Goal: Register for event/course

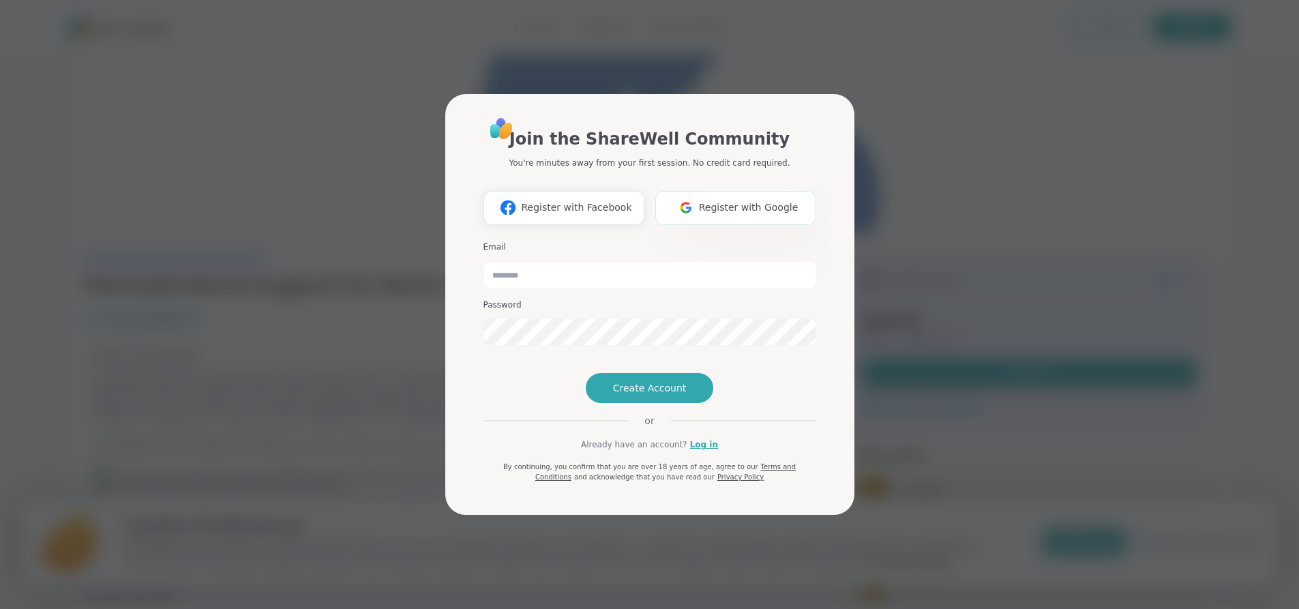
click at [720, 200] on span "Register with Google" at bounding box center [749, 207] width 100 height 14
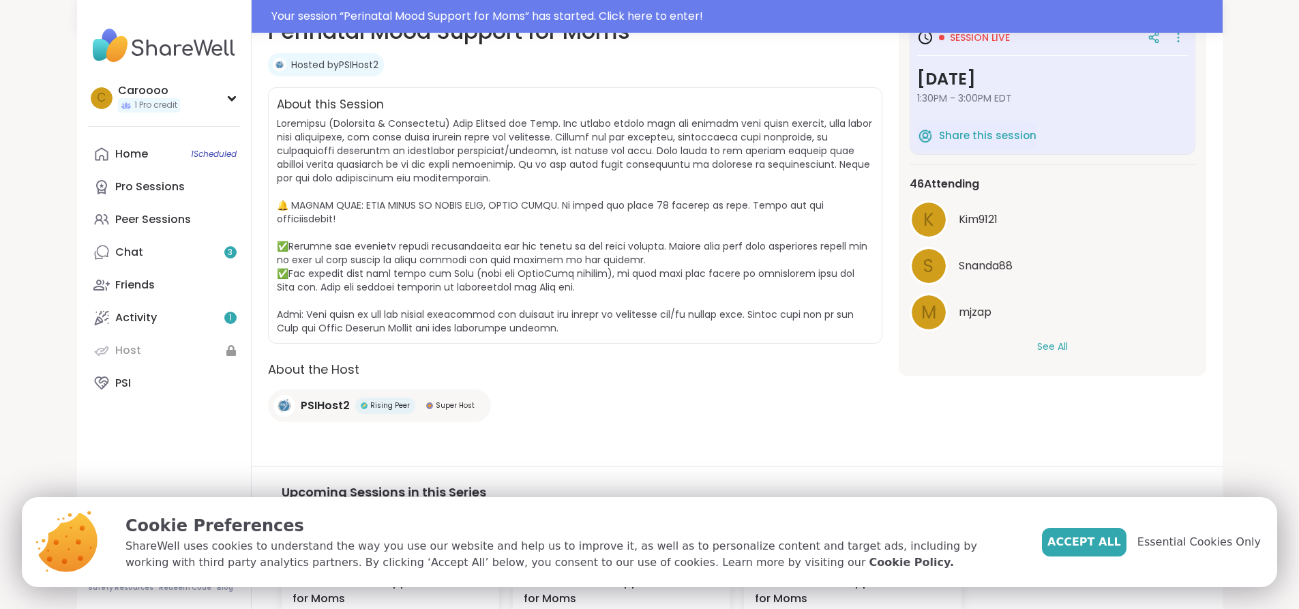
scroll to position [37, 0]
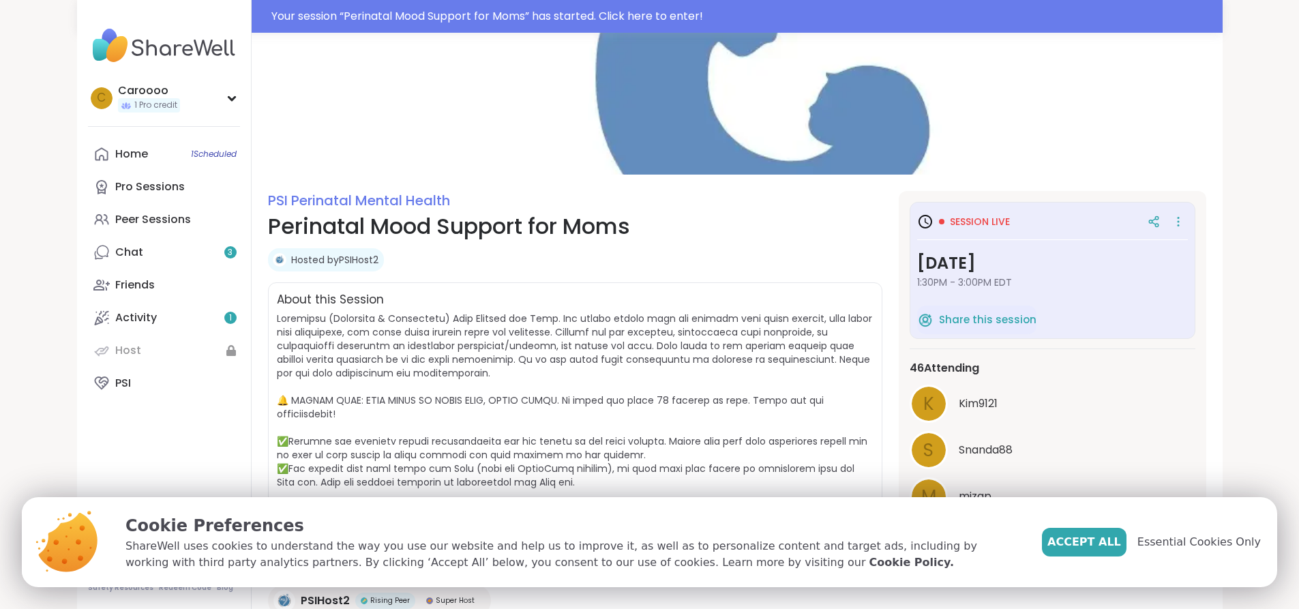
click at [963, 228] on h3 "Session live" at bounding box center [963, 221] width 93 height 16
drag, startPoint x: 958, startPoint y: 224, endPoint x: 948, endPoint y: 230, distance: 11.3
click at [933, 227] on icon at bounding box center [925, 221] width 16 height 16
click at [1017, 273] on h3 "Monday, Sep 08" at bounding box center [1052, 263] width 271 height 25
click at [115, 252] on div "Chat 3" at bounding box center [129, 252] width 28 height 15
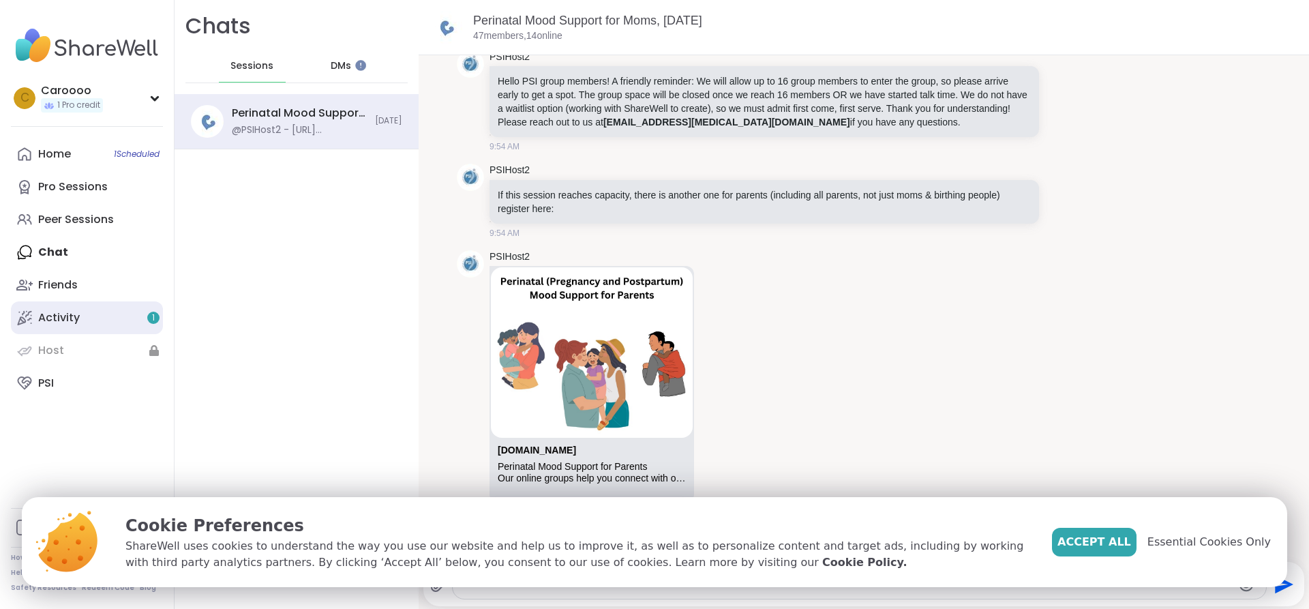
click at [91, 318] on link "Activity 1" at bounding box center [87, 317] width 152 height 33
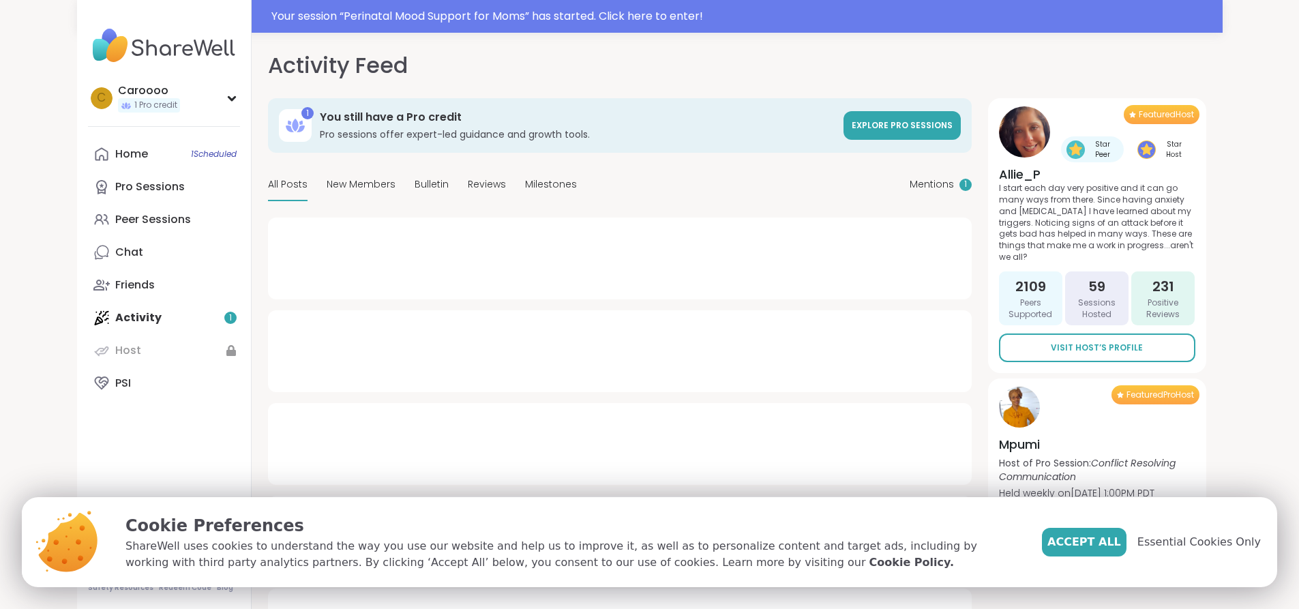
type textarea "*"
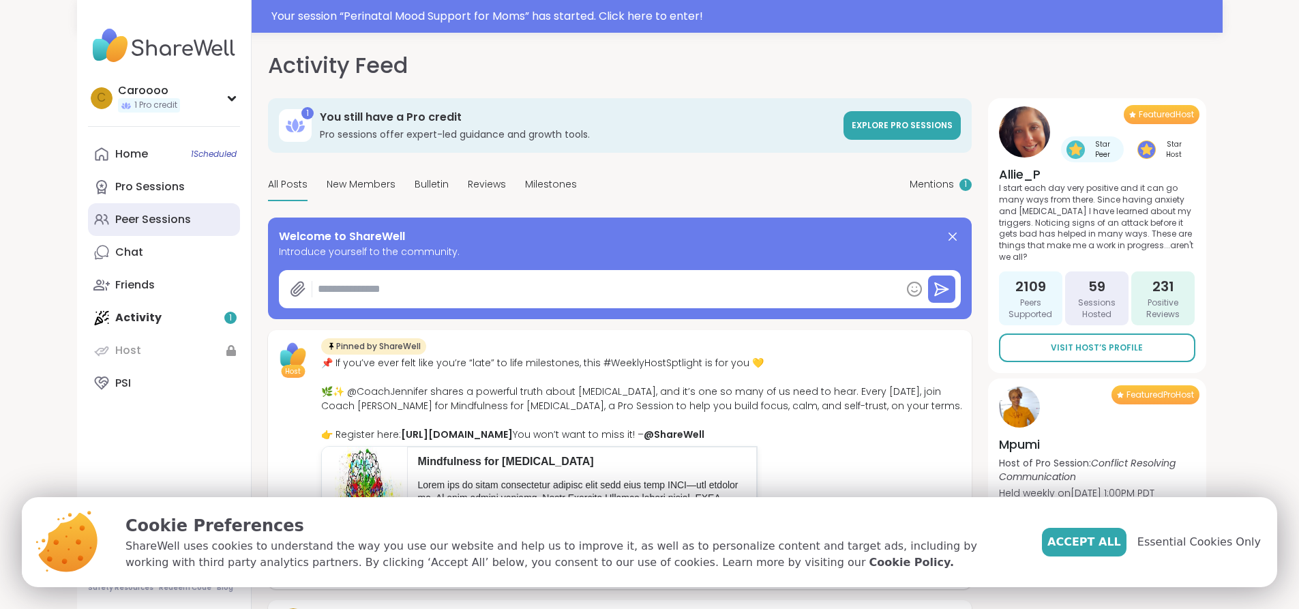
click at [115, 214] on div "Peer Sessions" at bounding box center [153, 219] width 76 height 15
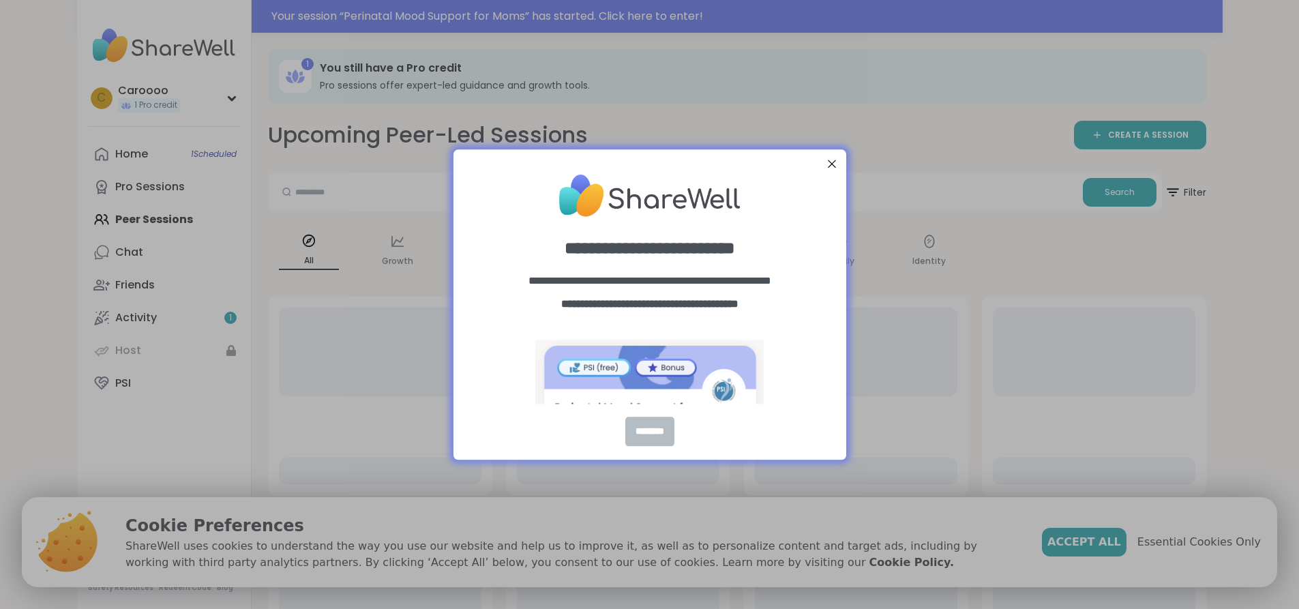
click at [644, 433] on div "********" at bounding box center [649, 431] width 49 height 29
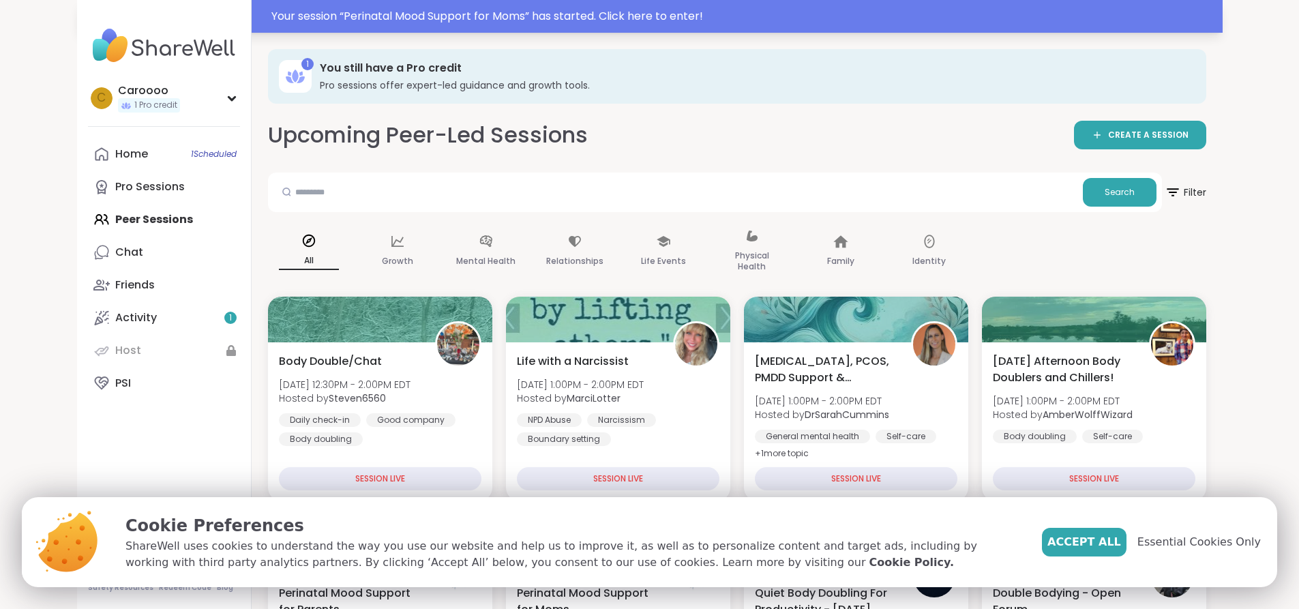
click at [493, 12] on div "Your session “ Perinatal Mood Support for Moms ” has started. Click here to ent…" at bounding box center [742, 16] width 943 height 16
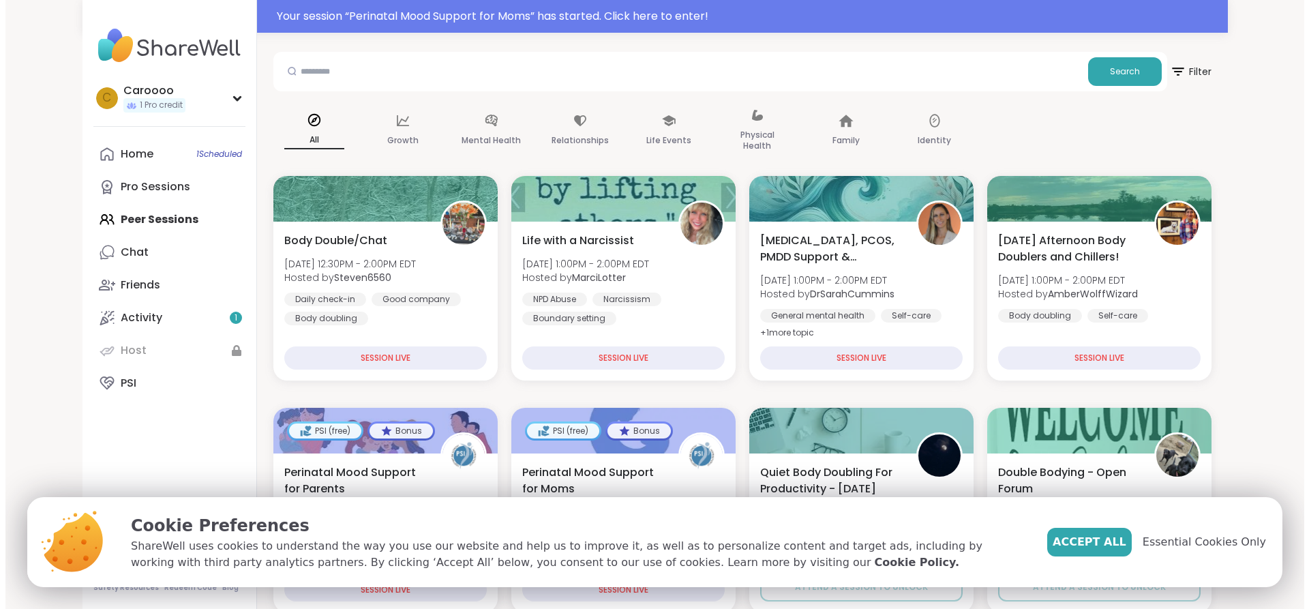
scroll to position [136, 0]
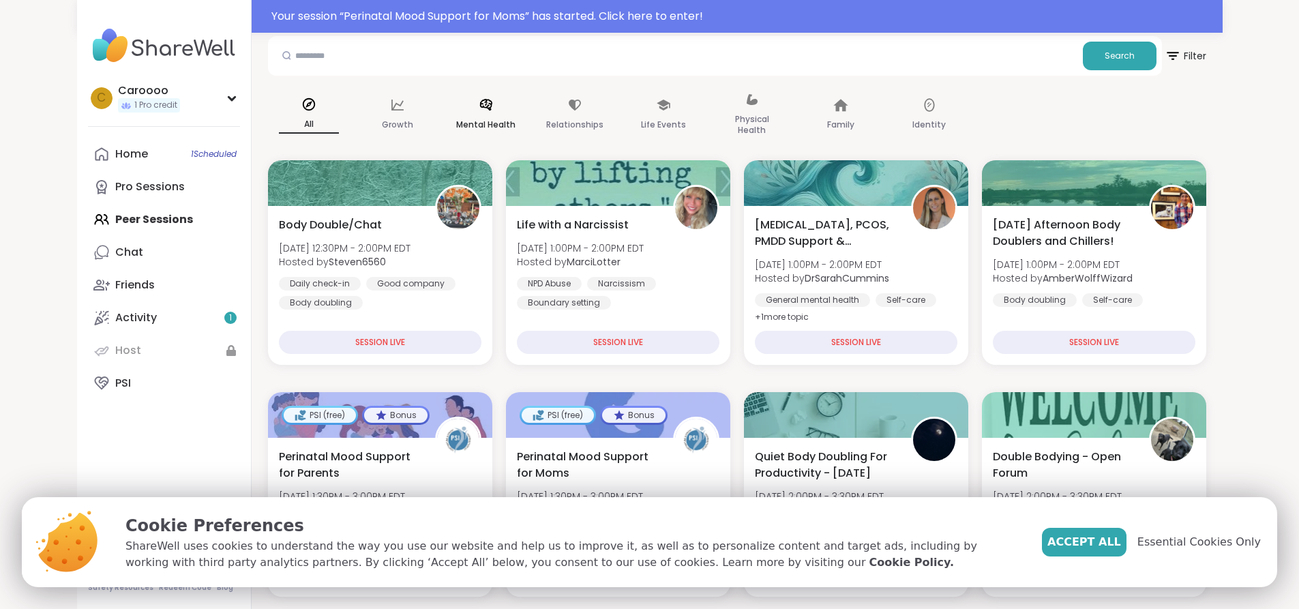
click at [445, 113] on div "Mental Health" at bounding box center [486, 115] width 82 height 68
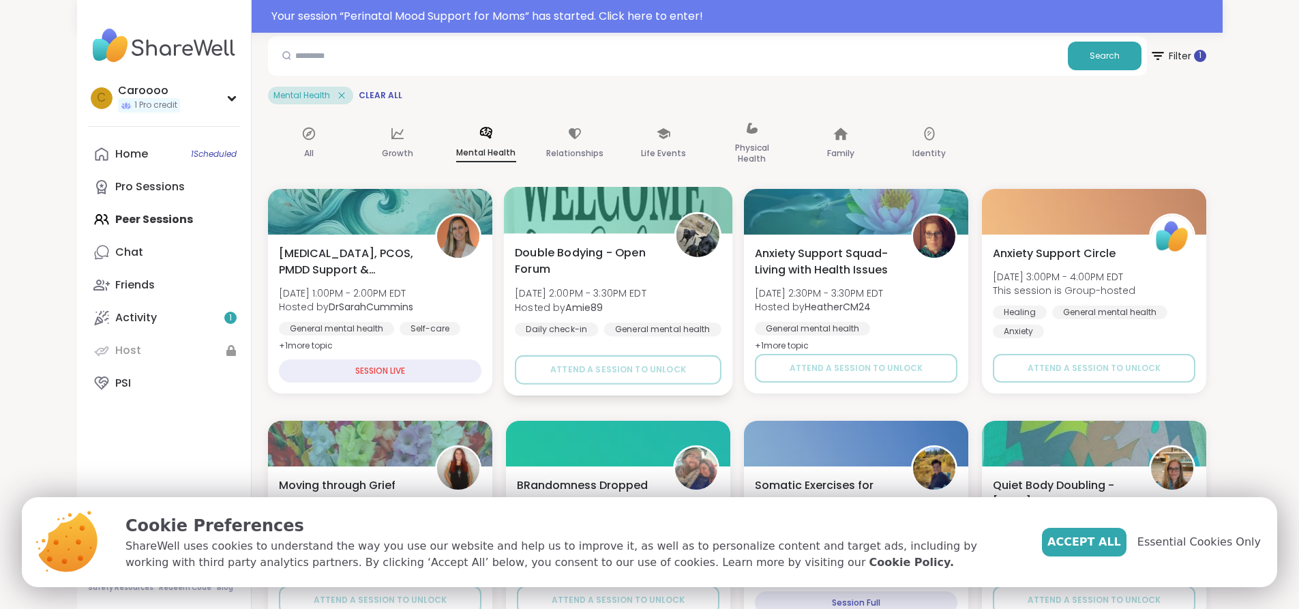
click at [589, 243] on div "Double Bodying - Open Forum Mon, Sep 08 | 2:00PM - 3:30PM EDT Hosted by Amie89 …" at bounding box center [617, 314] width 229 height 162
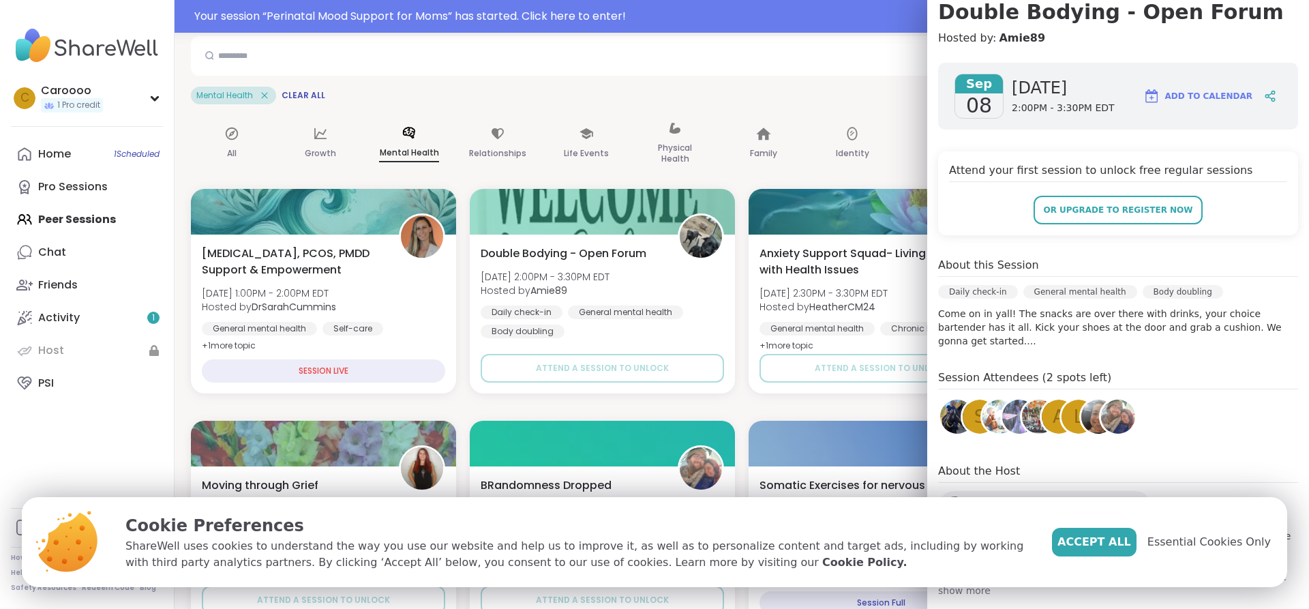
scroll to position [144, 0]
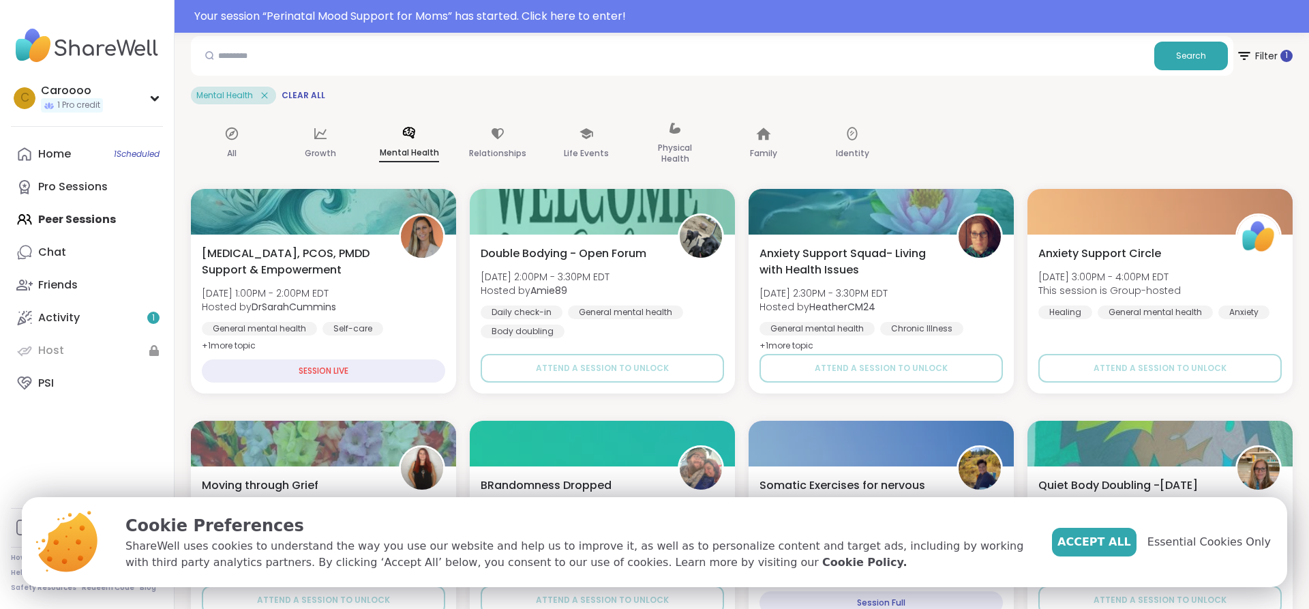
click at [848, 80] on div "Search Filter 1 Mental Health Clear All" at bounding box center [742, 70] width 1102 height 68
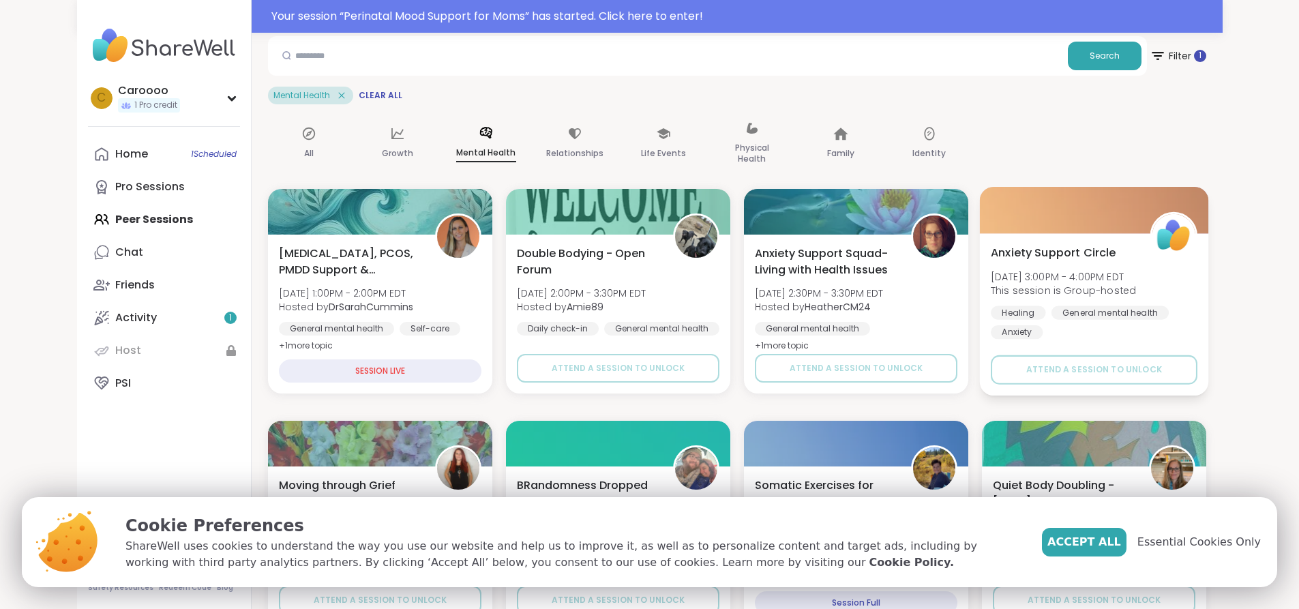
click at [1136, 275] on span "Mon, Sep 08 | 3:00PM - 4:00PM EDT" at bounding box center [1063, 276] width 145 height 14
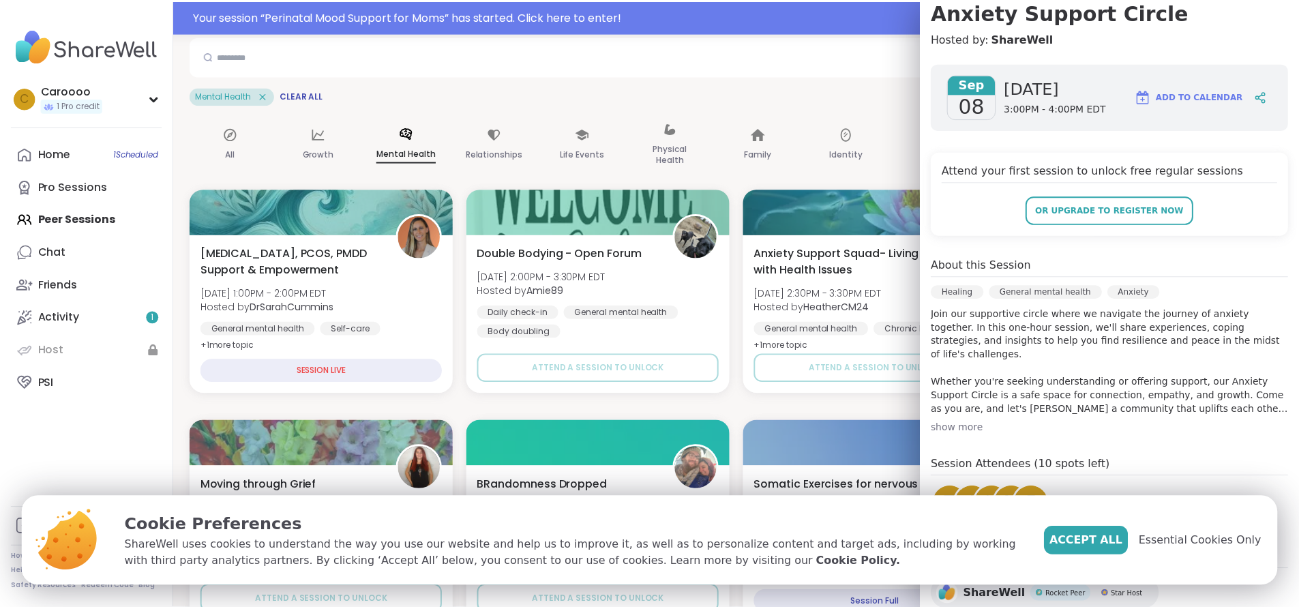
scroll to position [204, 0]
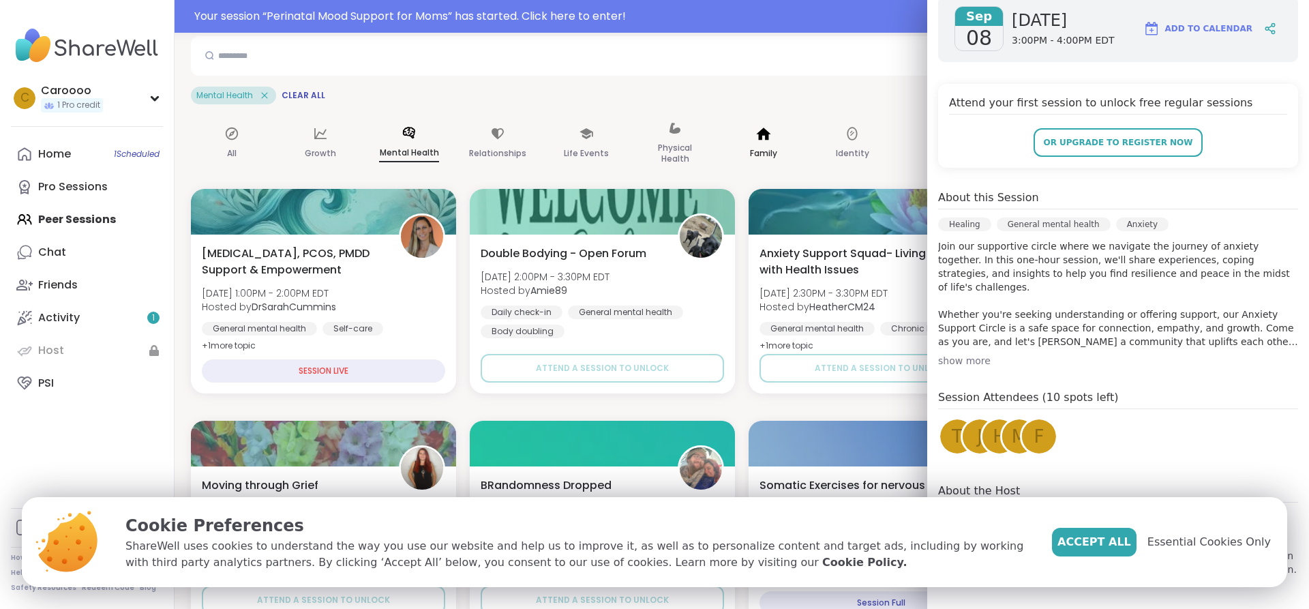
click at [794, 113] on div "Family" at bounding box center [764, 144] width 82 height 68
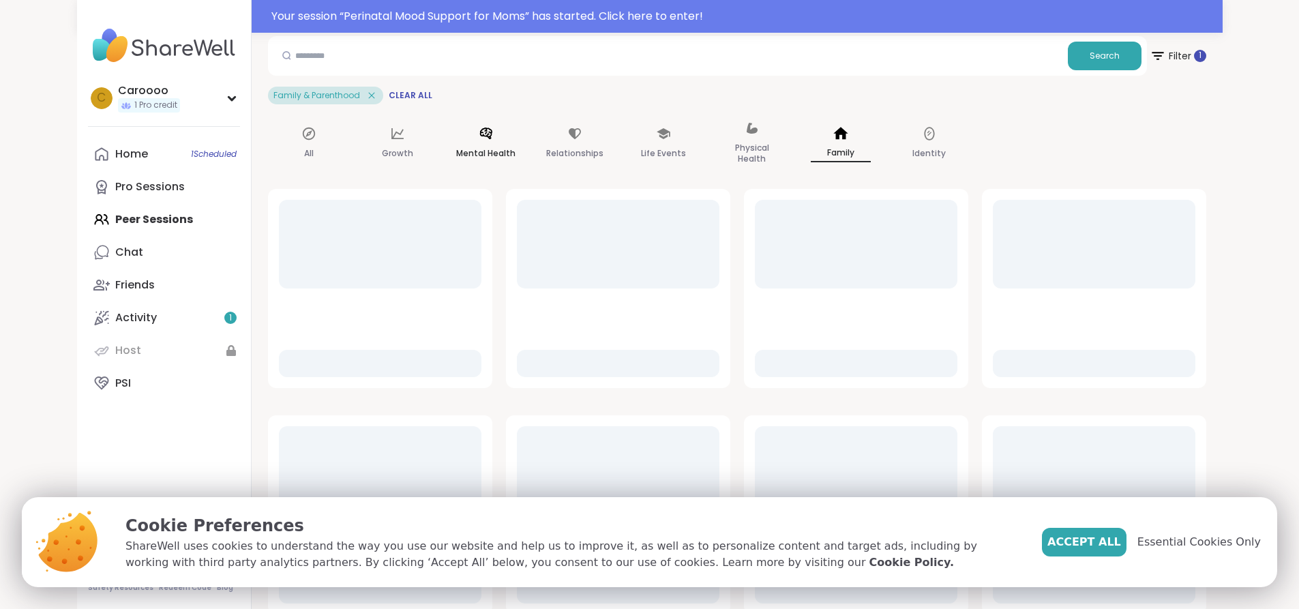
click at [456, 145] on p "Mental Health" at bounding box center [485, 153] width 59 height 16
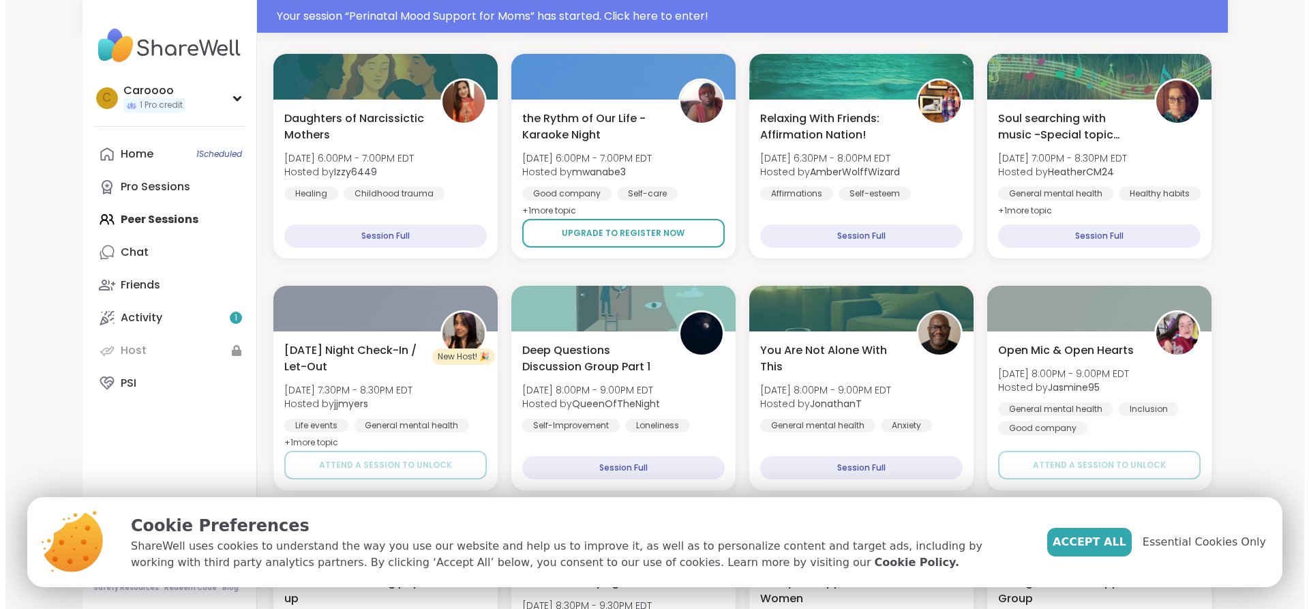
scroll to position [818, 0]
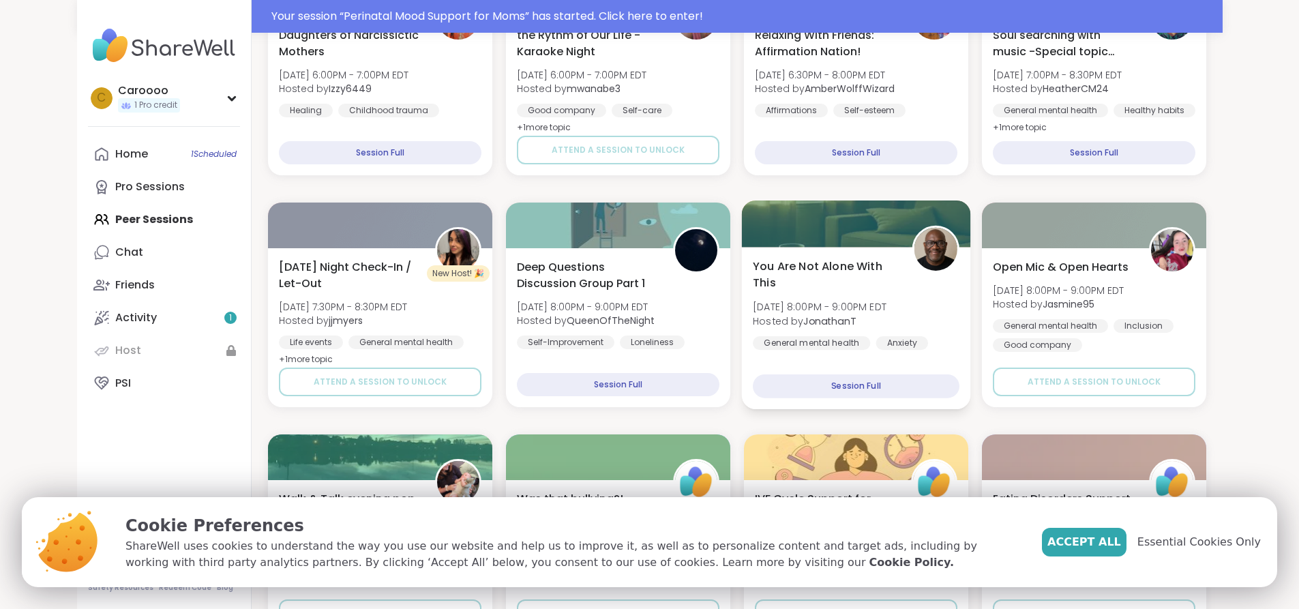
click at [957, 242] on img at bounding box center [935, 249] width 43 height 43
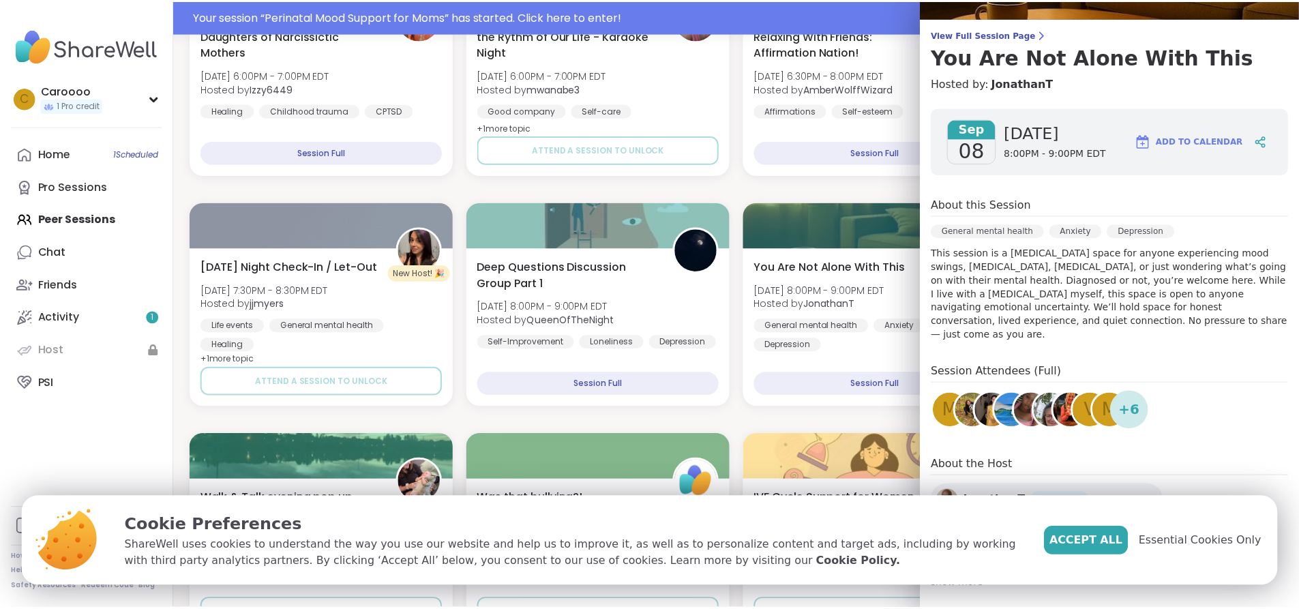
scroll to position [93, 0]
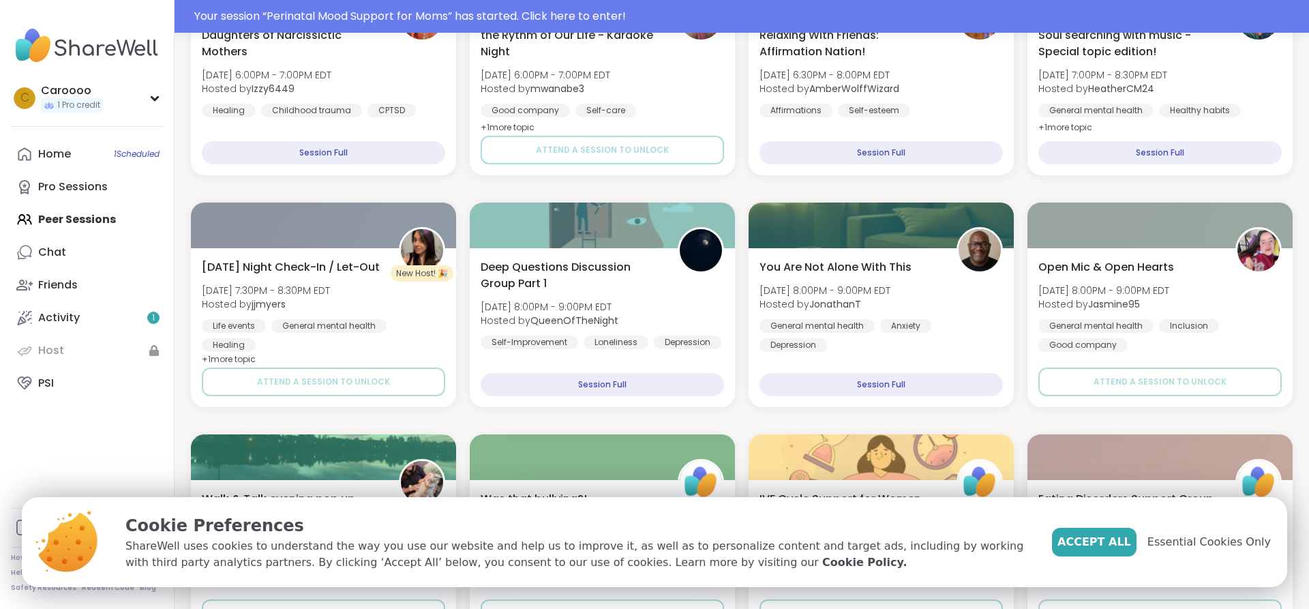
click at [796, 181] on div "Endometriosis, PCOS, PMDD Support & Empowerment Mon, Sep 08 | 1:00PM - 2:00PM E…" at bounding box center [742, 536] width 1102 height 2059
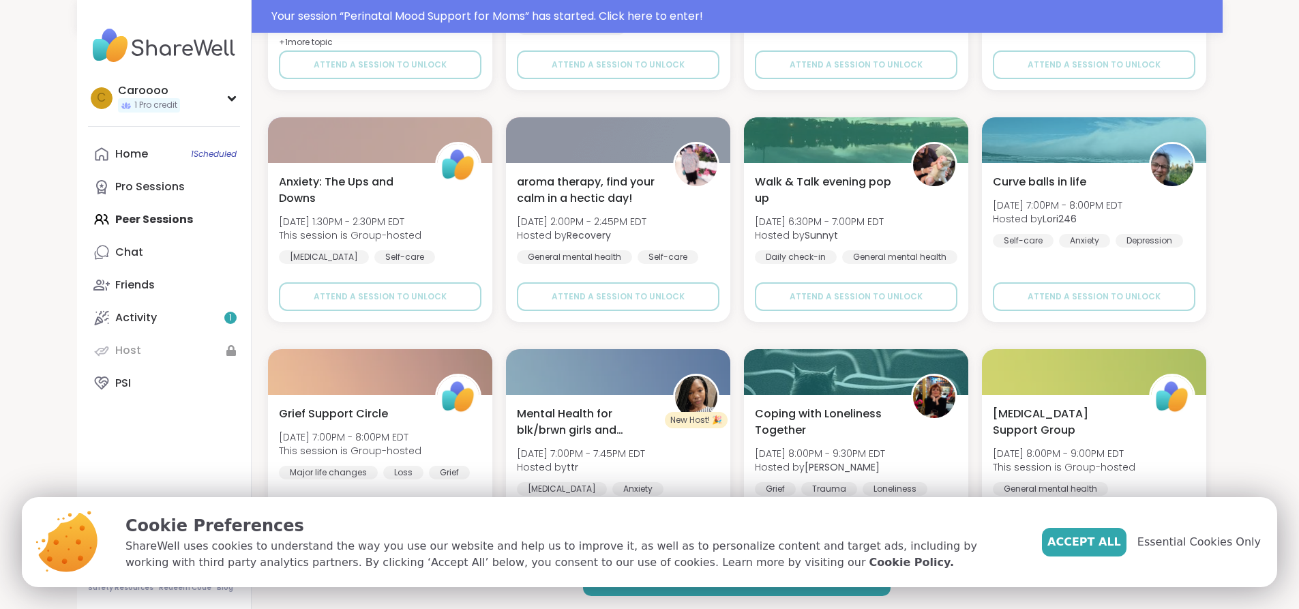
scroll to position [1831, 0]
click at [88, 218] on div "Home 1 Scheduled Pro Sessions Peer Sessions Chat Friends Activity 1 Host PSI" at bounding box center [164, 269] width 152 height 262
click at [115, 159] on div "Home 1 Scheduled" at bounding box center [131, 154] width 33 height 15
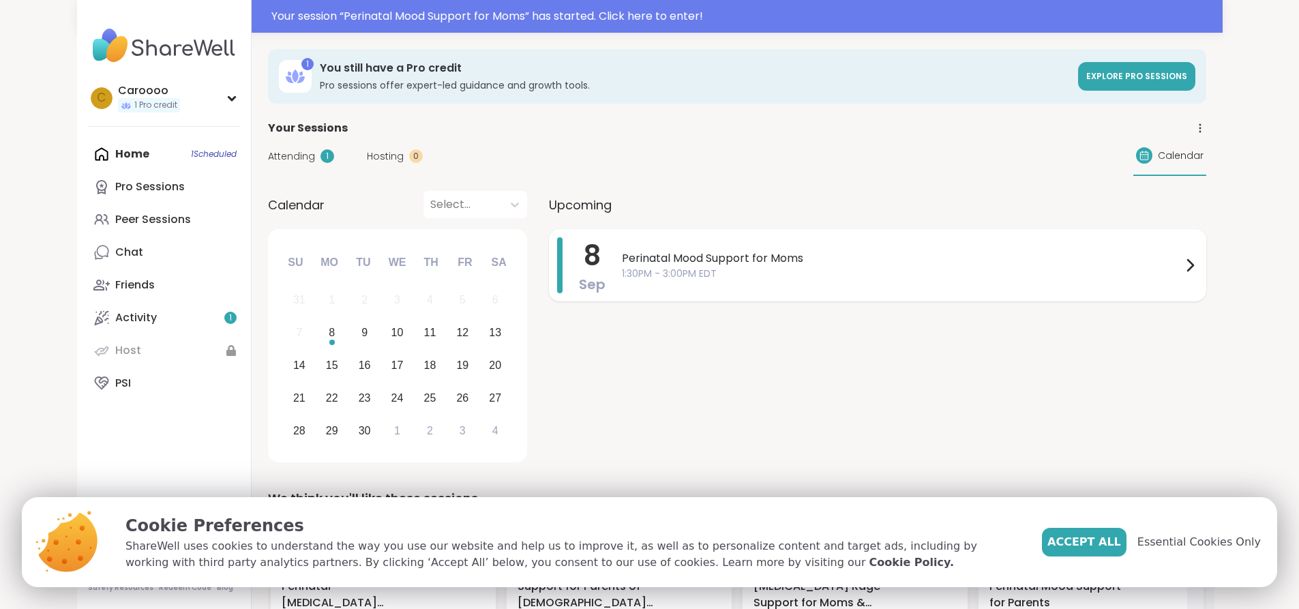
click at [622, 257] on span "Perinatal Mood Support for Moms" at bounding box center [902, 258] width 560 height 16
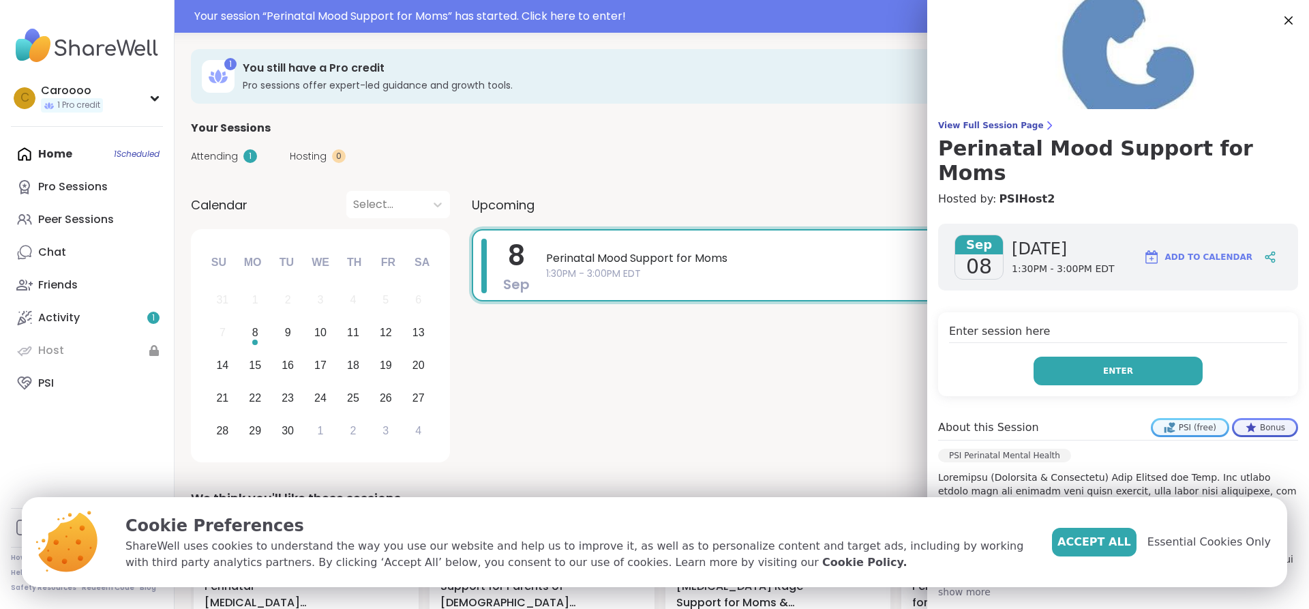
click at [1105, 357] on button "Enter" at bounding box center [1118, 371] width 169 height 29
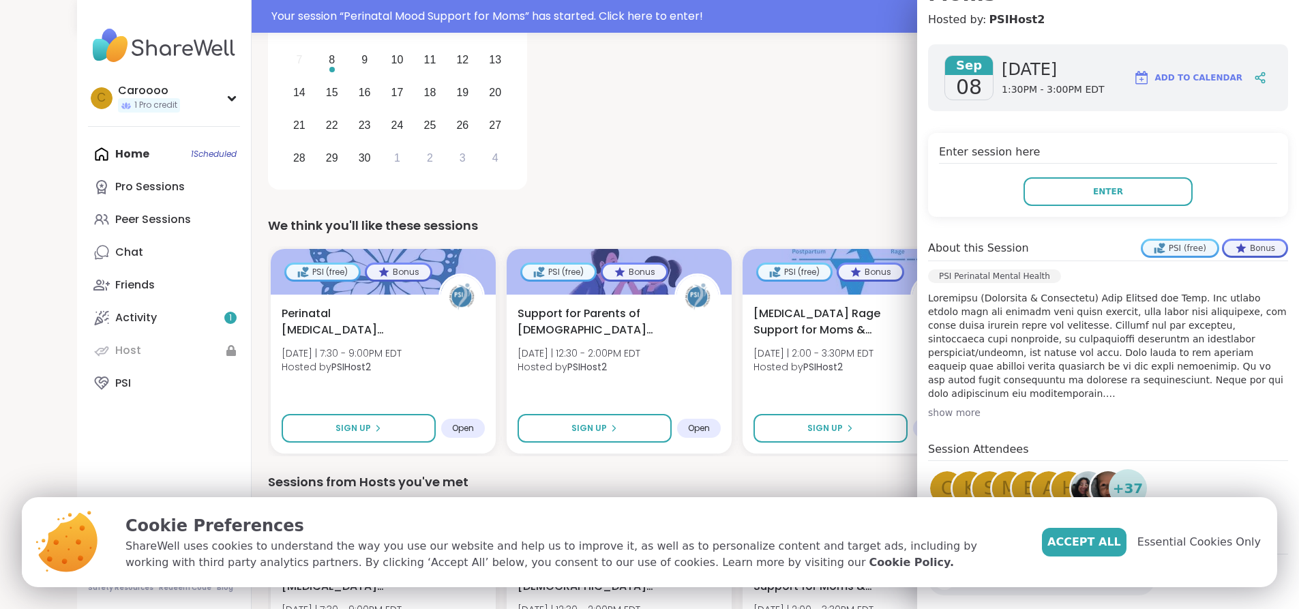
scroll to position [341, 0]
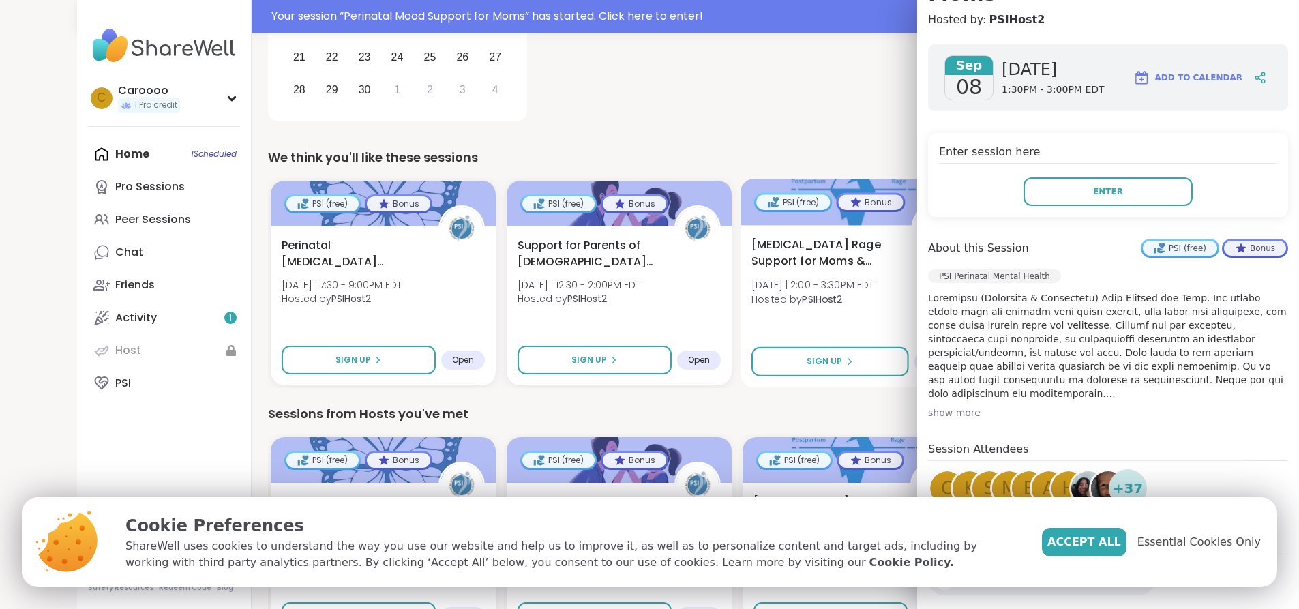
click at [751, 254] on span "[MEDICAL_DATA] Rage Support for Moms & Birthing People" at bounding box center [823, 253] width 145 height 33
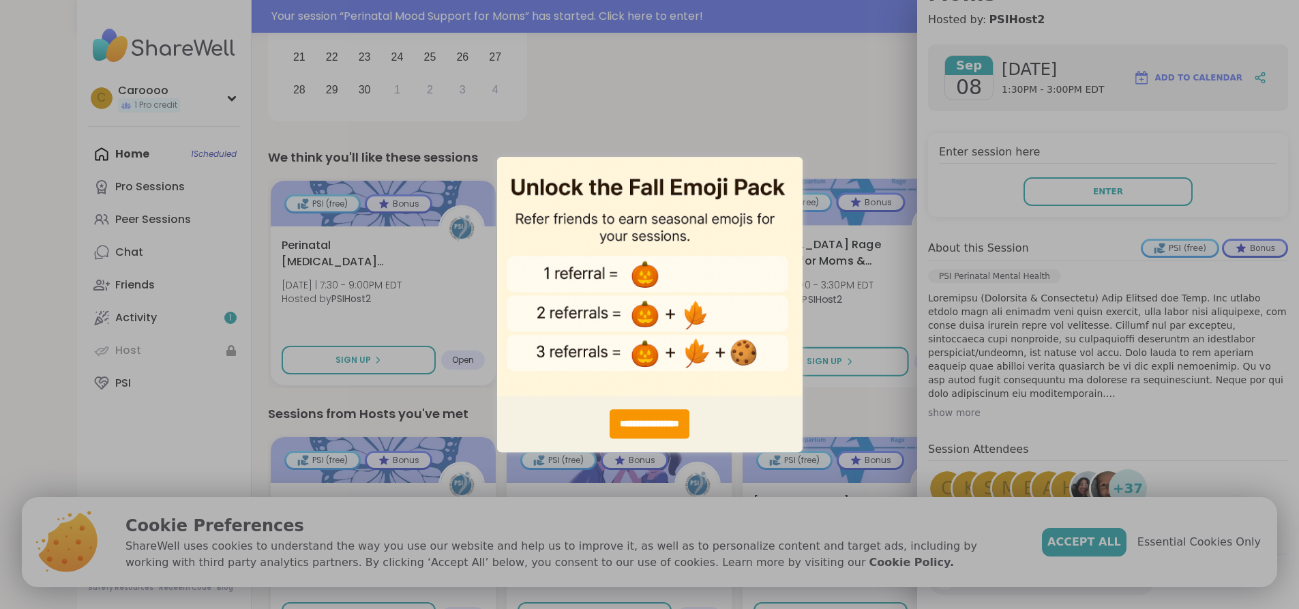
scroll to position [0, 0]
click at [853, 55] on div "**********" at bounding box center [649, 304] width 1299 height 609
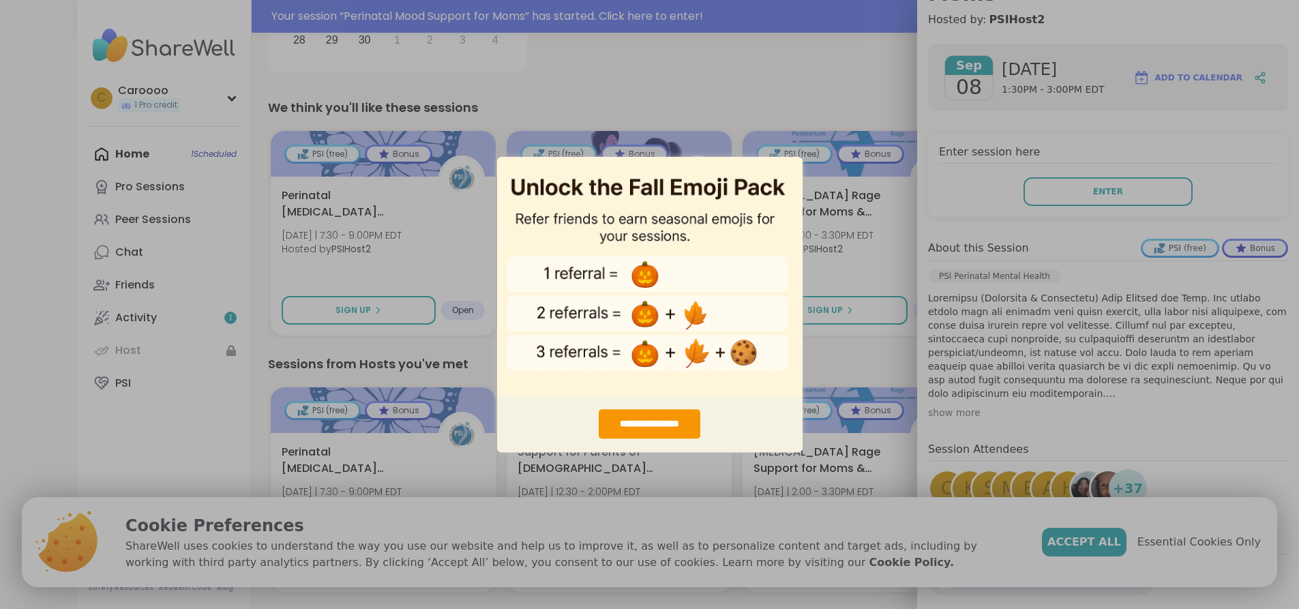
scroll to position [545, 0]
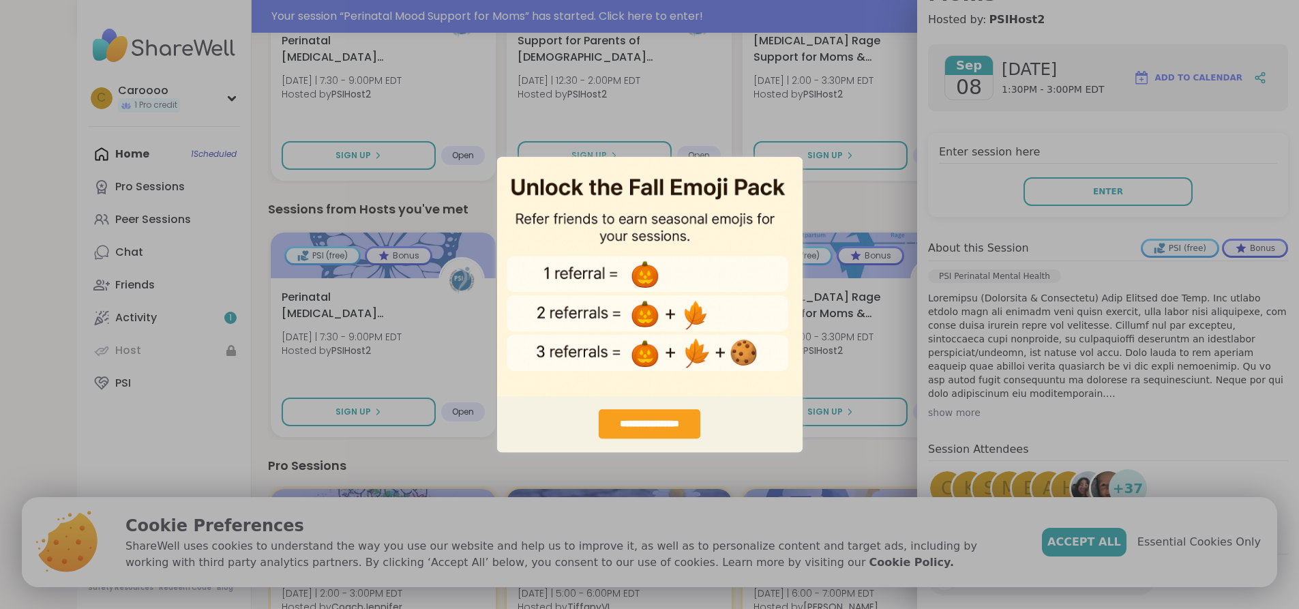
click at [662, 421] on div "**********" at bounding box center [650, 423] width 102 height 29
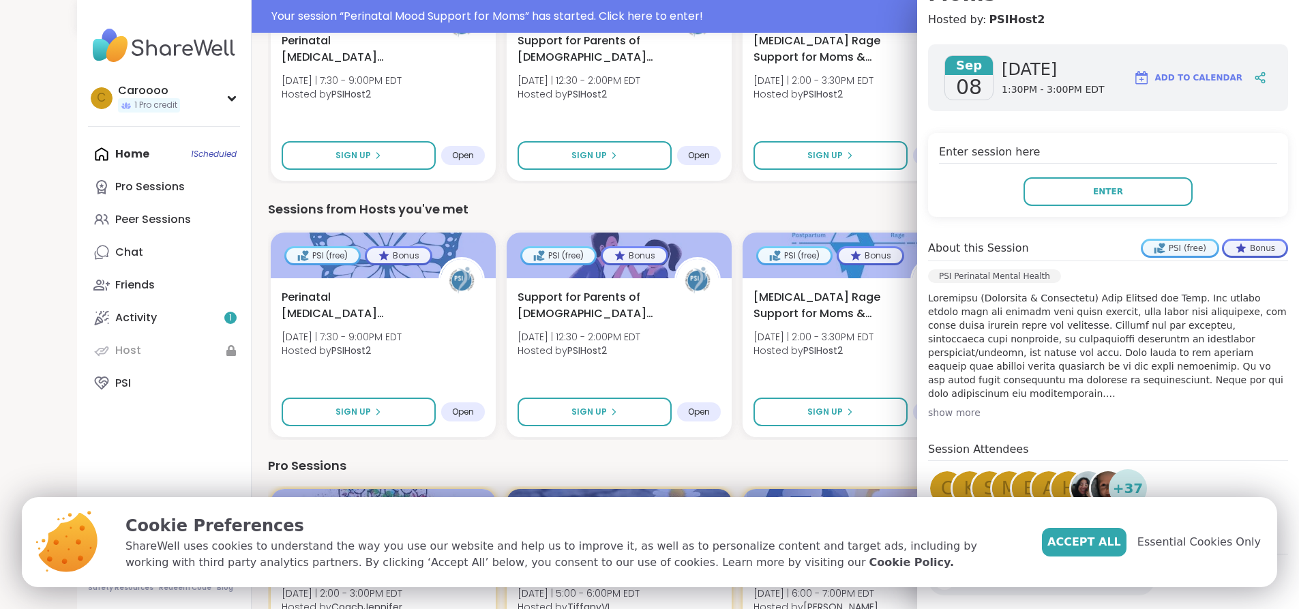
scroll to position [0, 0]
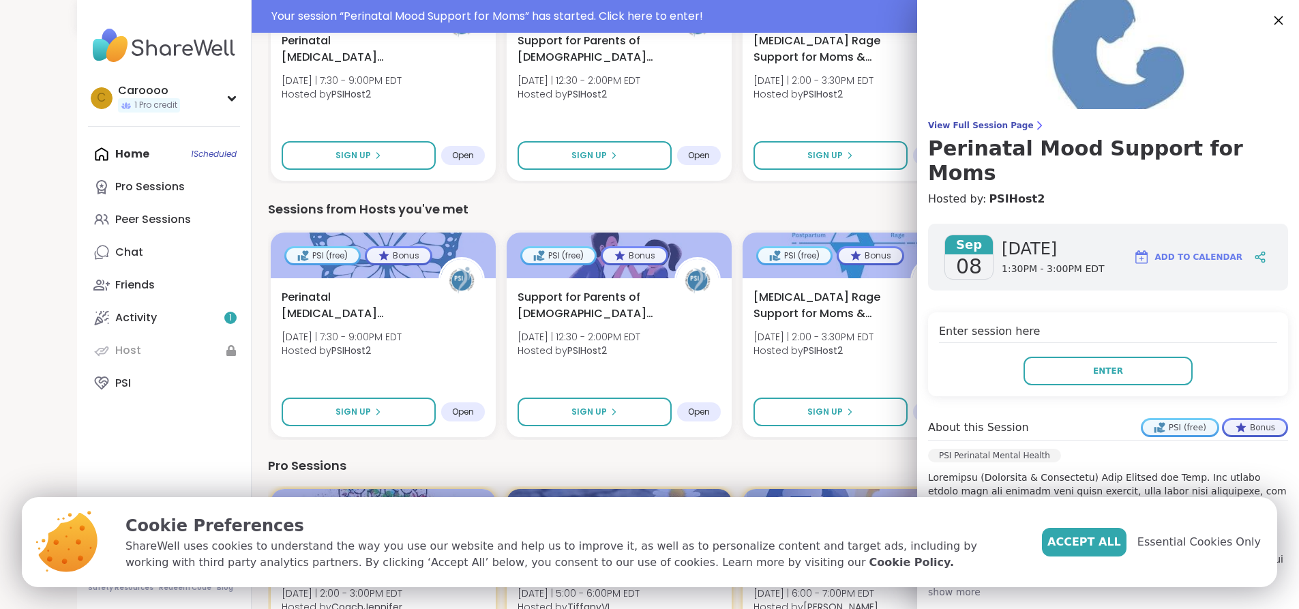
click at [1270, 15] on icon at bounding box center [1278, 20] width 17 height 17
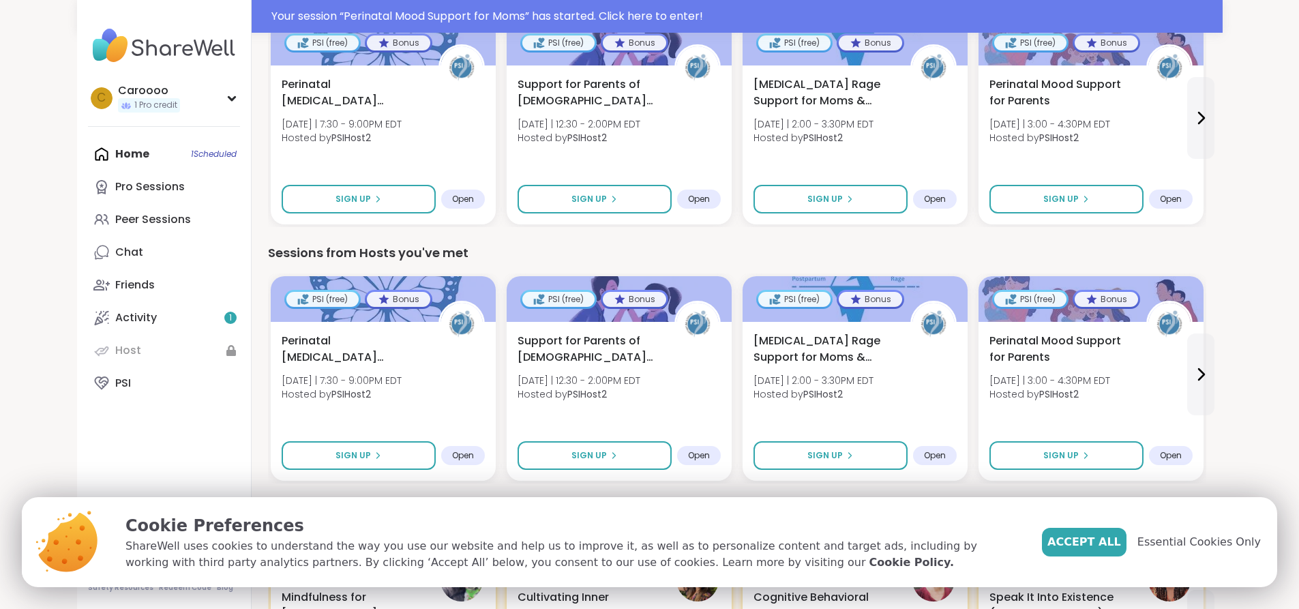
scroll to position [477, 0]
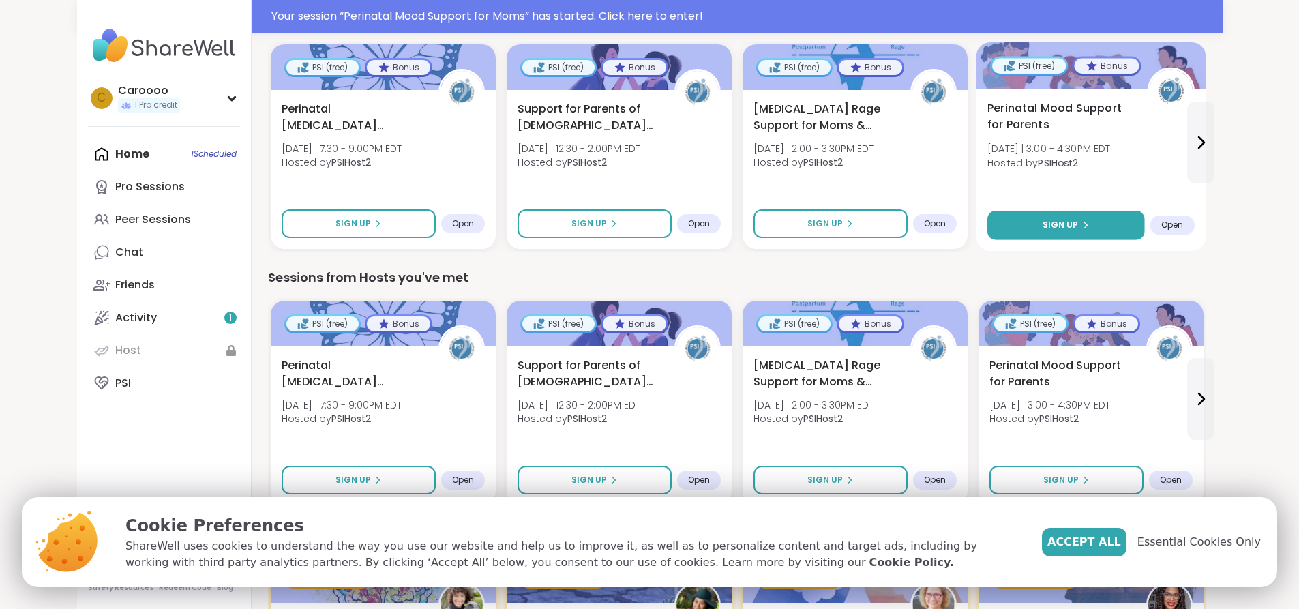
click at [1042, 221] on div "Sign Up" at bounding box center [1065, 225] width 47 height 12
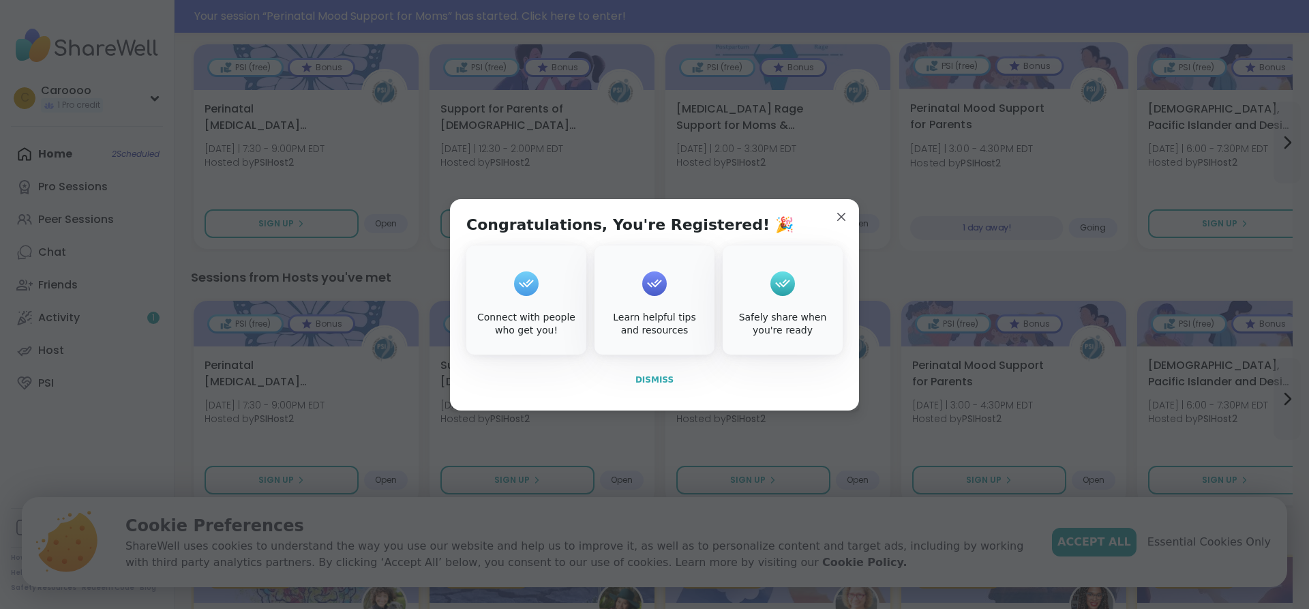
click at [647, 381] on span "Dismiss" at bounding box center [654, 380] width 38 height 10
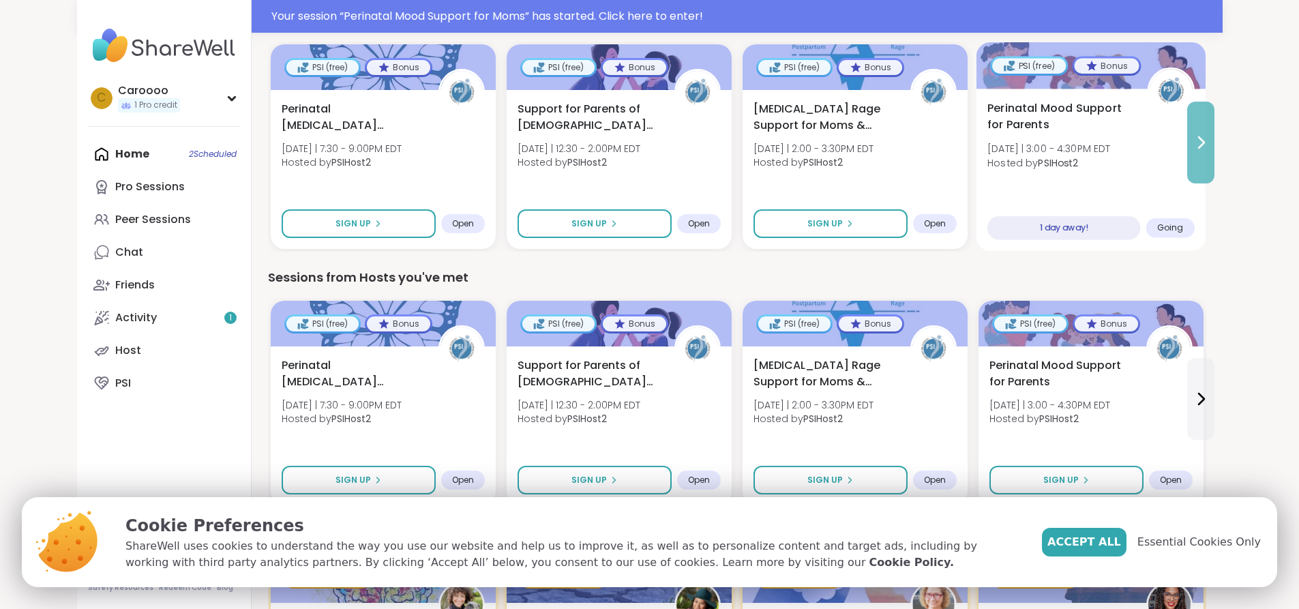
click at [1209, 144] on icon at bounding box center [1201, 142] width 16 height 16
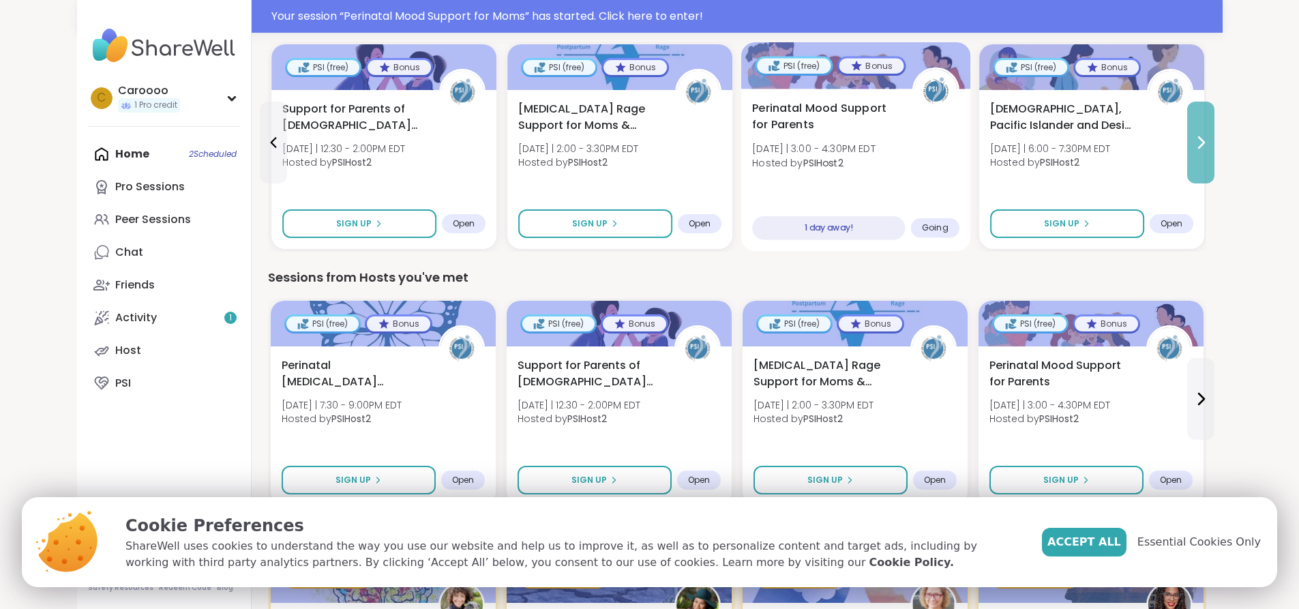
click at [1209, 144] on icon at bounding box center [1201, 142] width 16 height 16
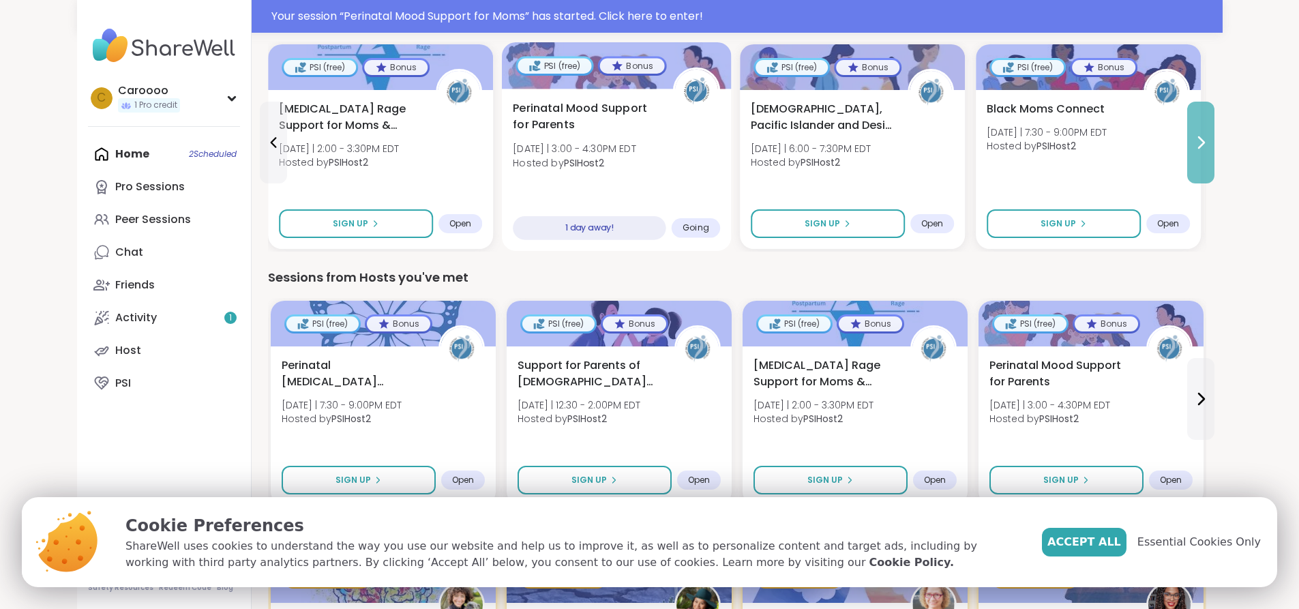
click at [1209, 144] on icon at bounding box center [1201, 142] width 16 height 16
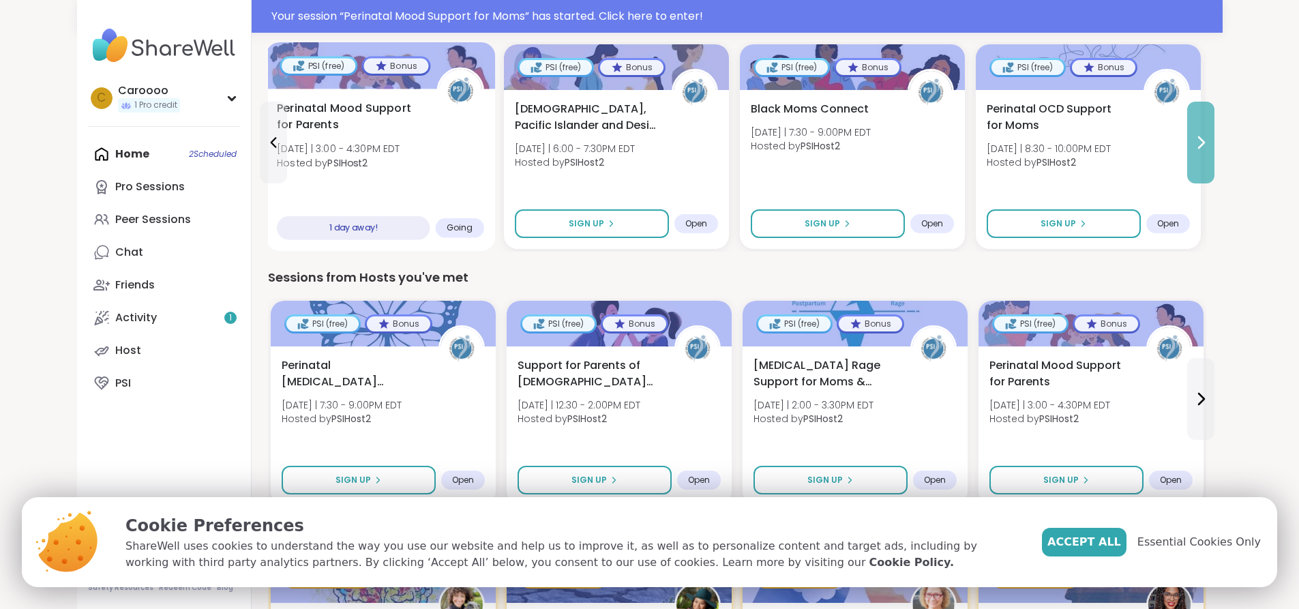
click at [1209, 144] on icon at bounding box center [1201, 142] width 16 height 16
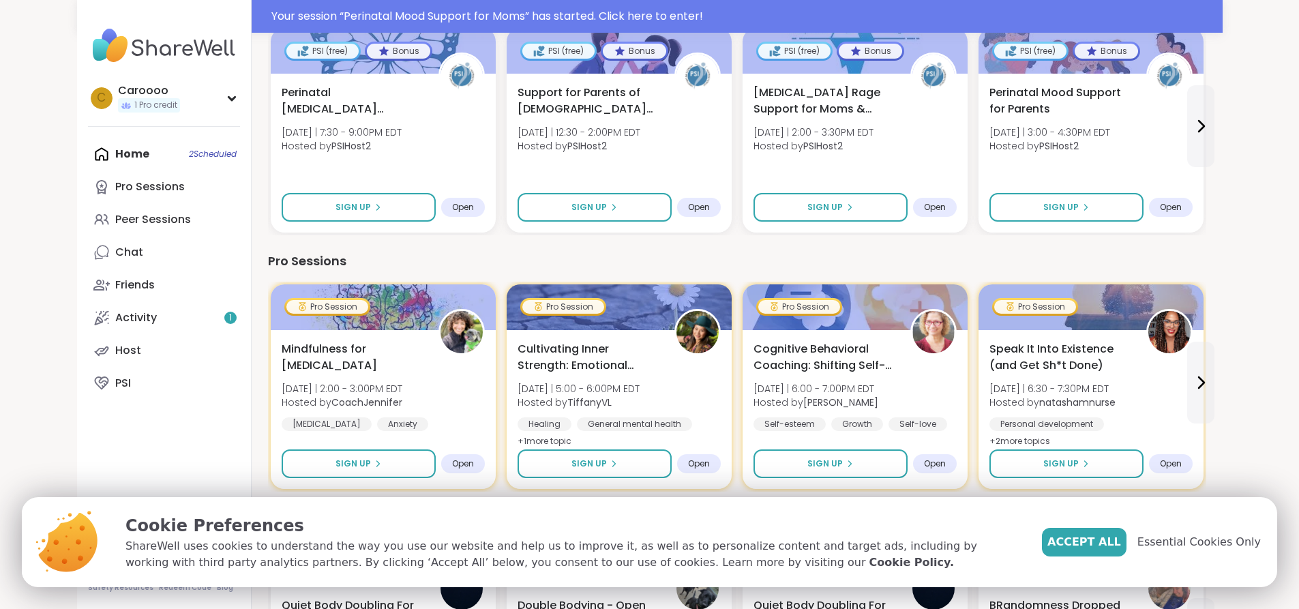
scroll to position [818, 0]
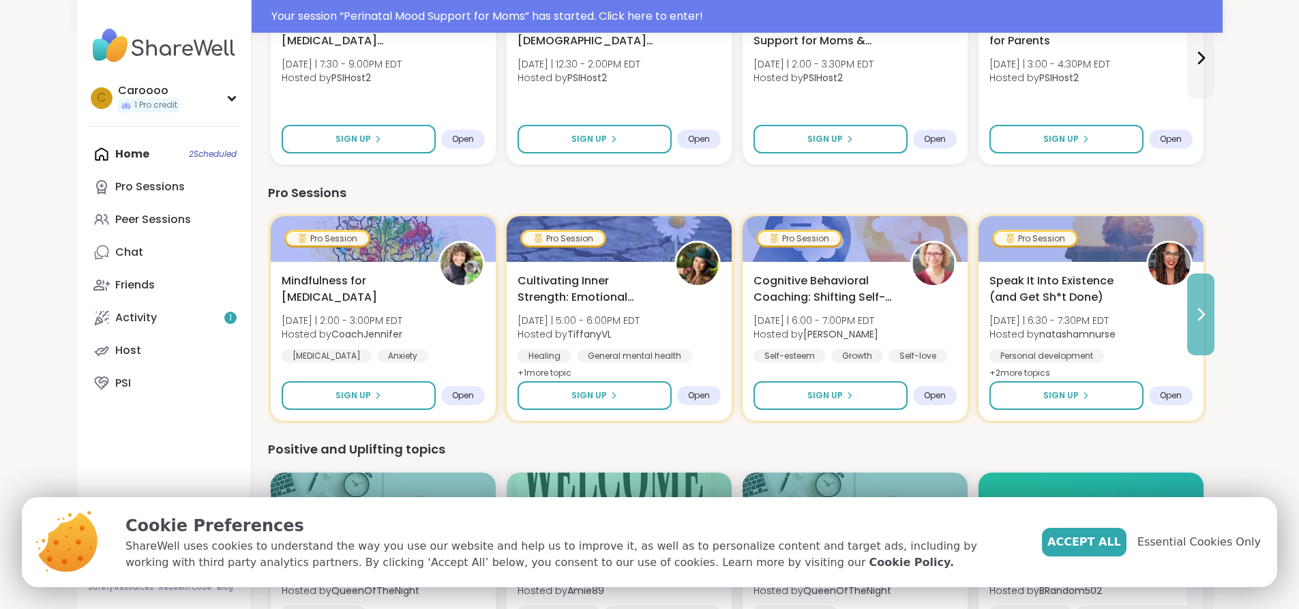
click at [1209, 308] on icon at bounding box center [1201, 314] width 16 height 16
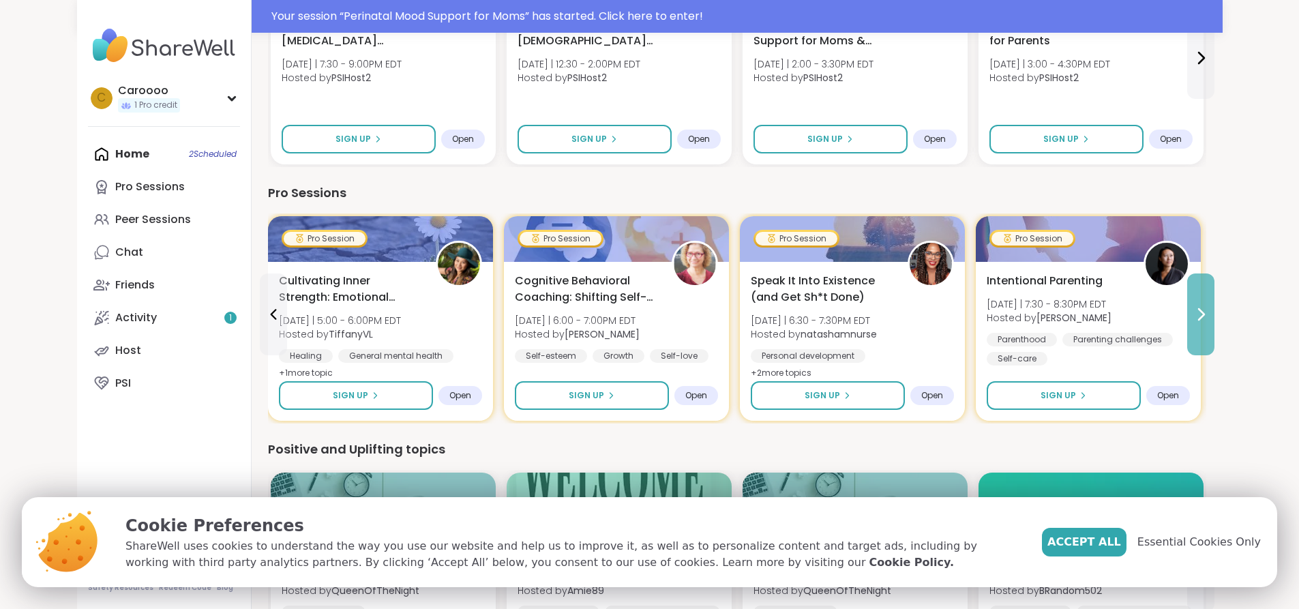
click at [1209, 308] on icon at bounding box center [1201, 314] width 16 height 16
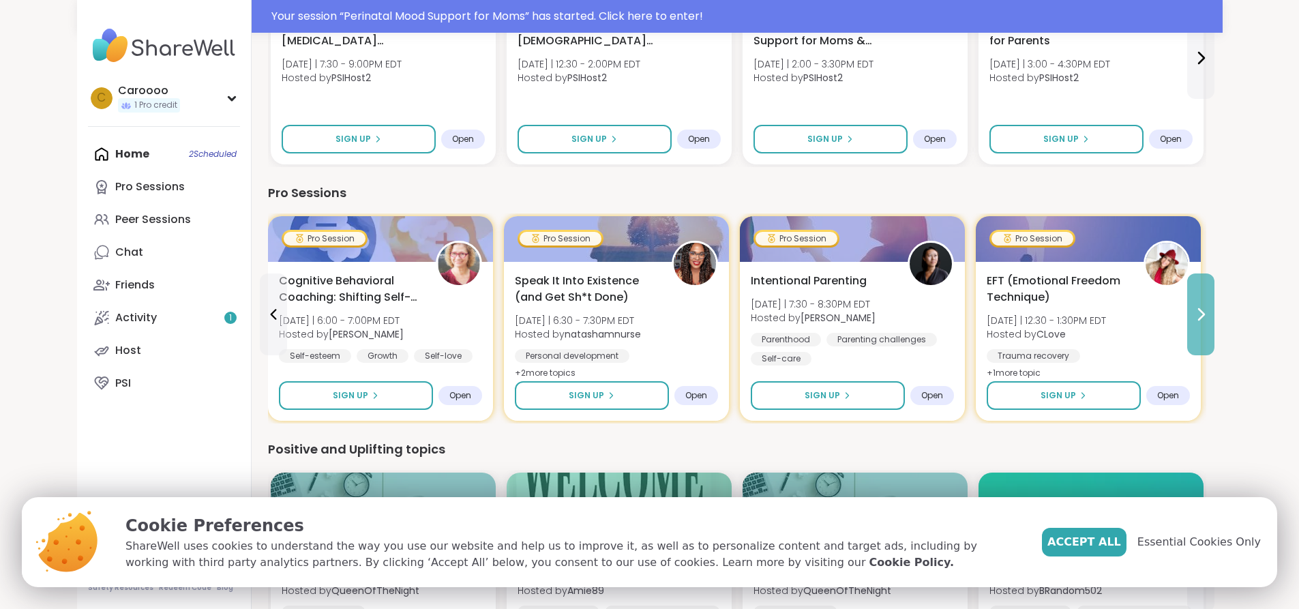
click at [1209, 308] on icon at bounding box center [1201, 314] width 16 height 16
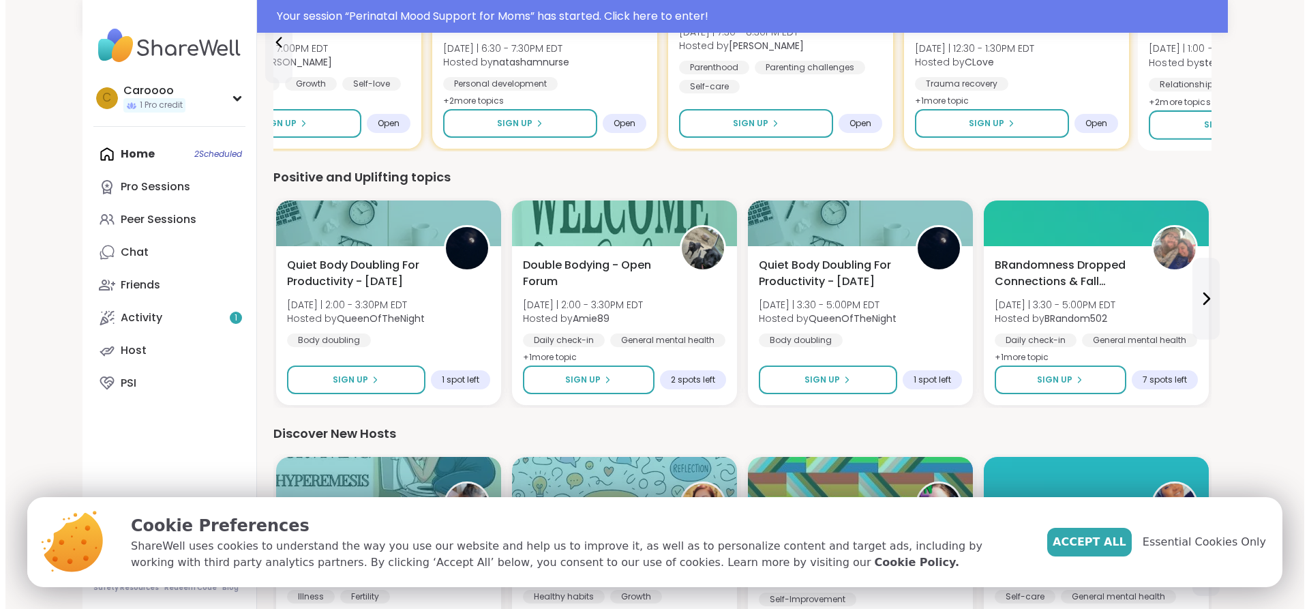
scroll to position [1091, 0]
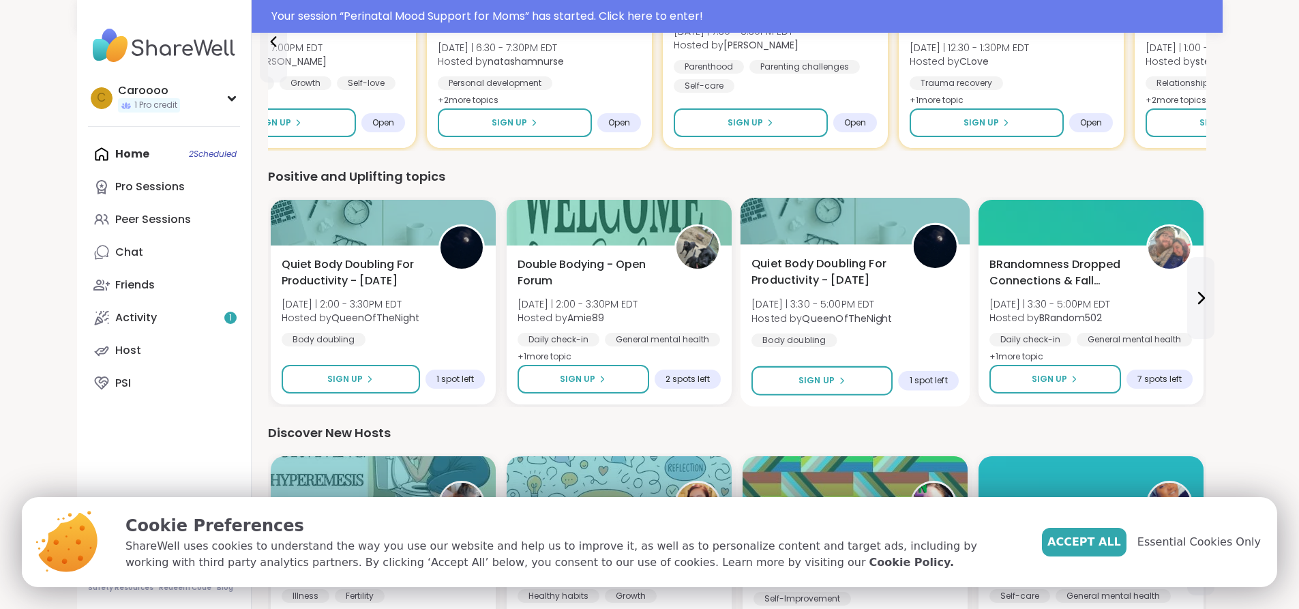
click at [858, 349] on div "Quiet Body Doubling For Productivity - Monday Mon 9/8 | 3:30 - 5:00PM EDT Hoste…" at bounding box center [855, 325] width 230 height 162
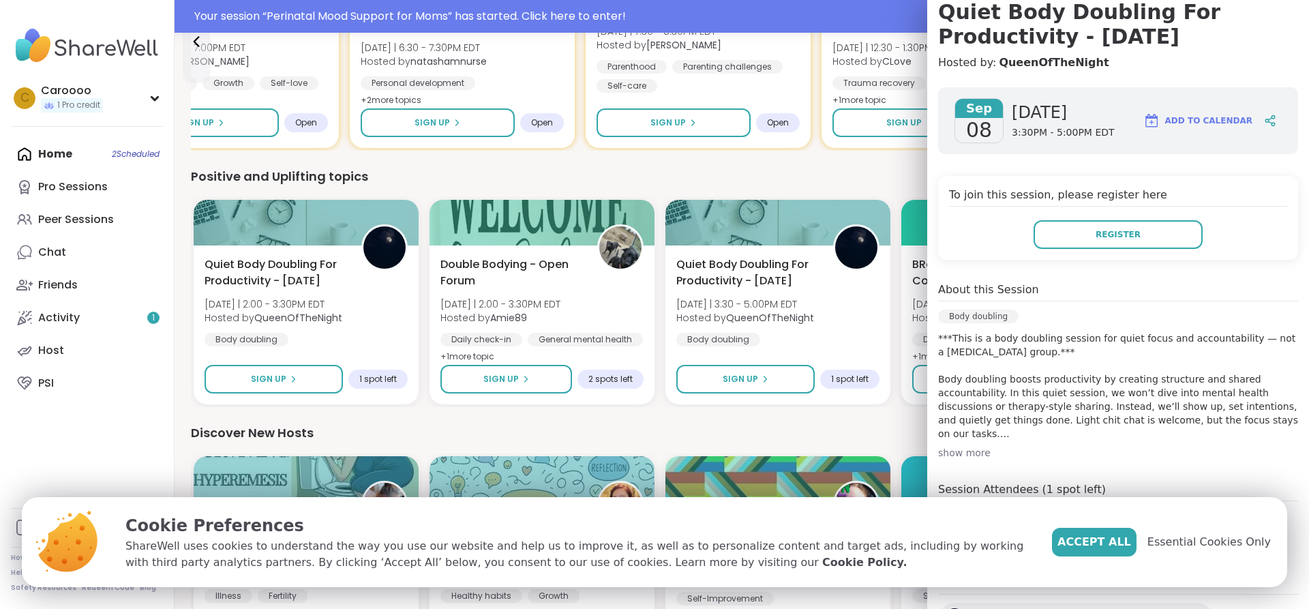
scroll to position [201, 0]
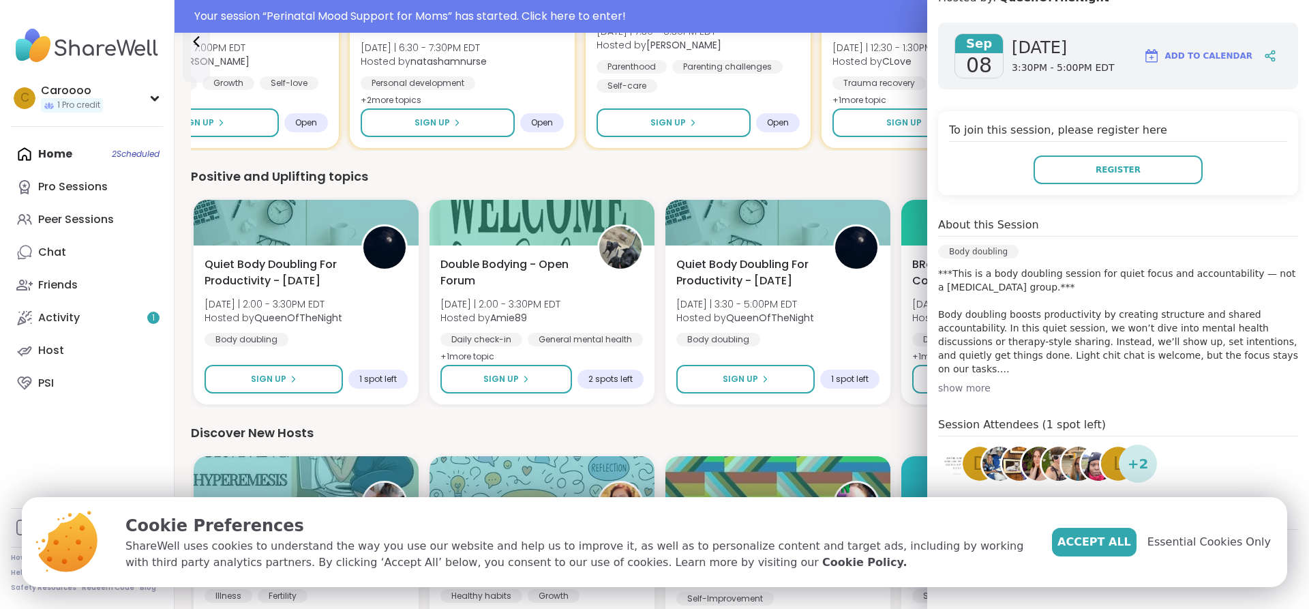
click at [946, 388] on div "show more" at bounding box center [1118, 388] width 360 height 14
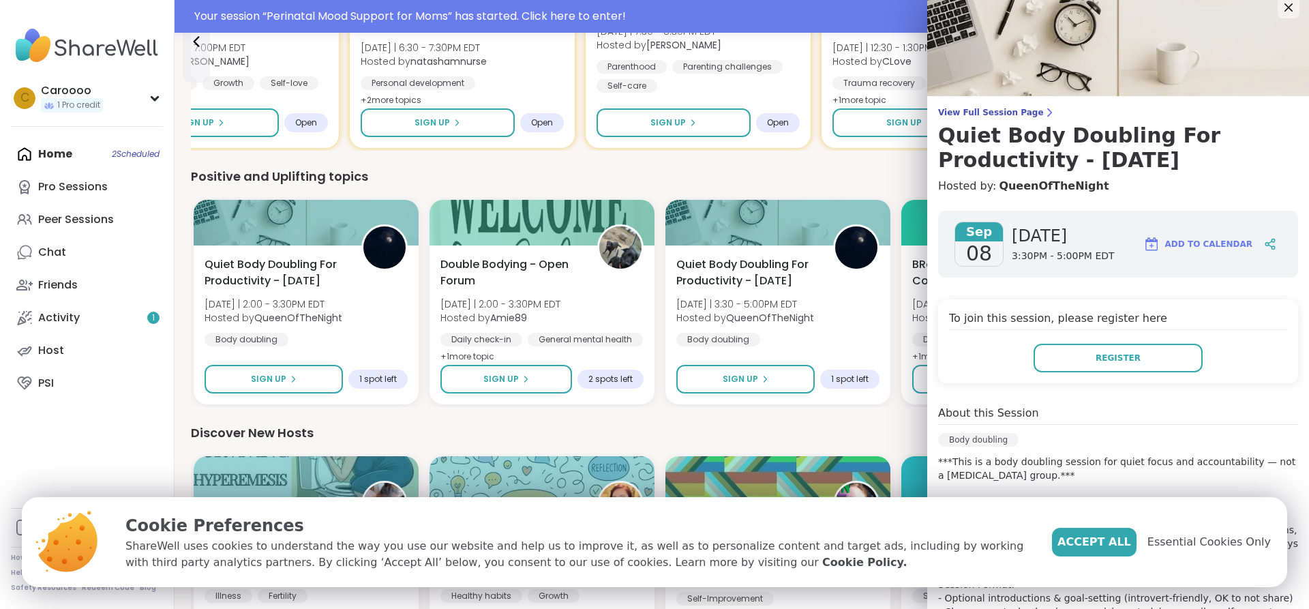
scroll to position [0, 0]
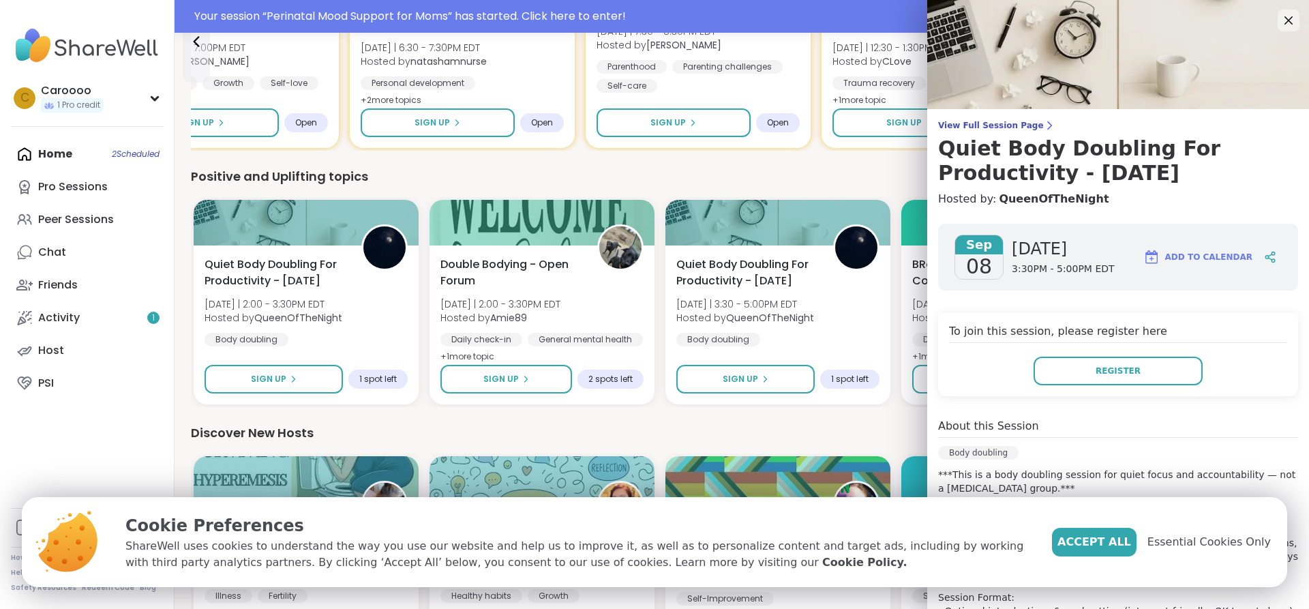
click at [878, 182] on div "Positive and Uplifting topics" at bounding box center [742, 176] width 1102 height 19
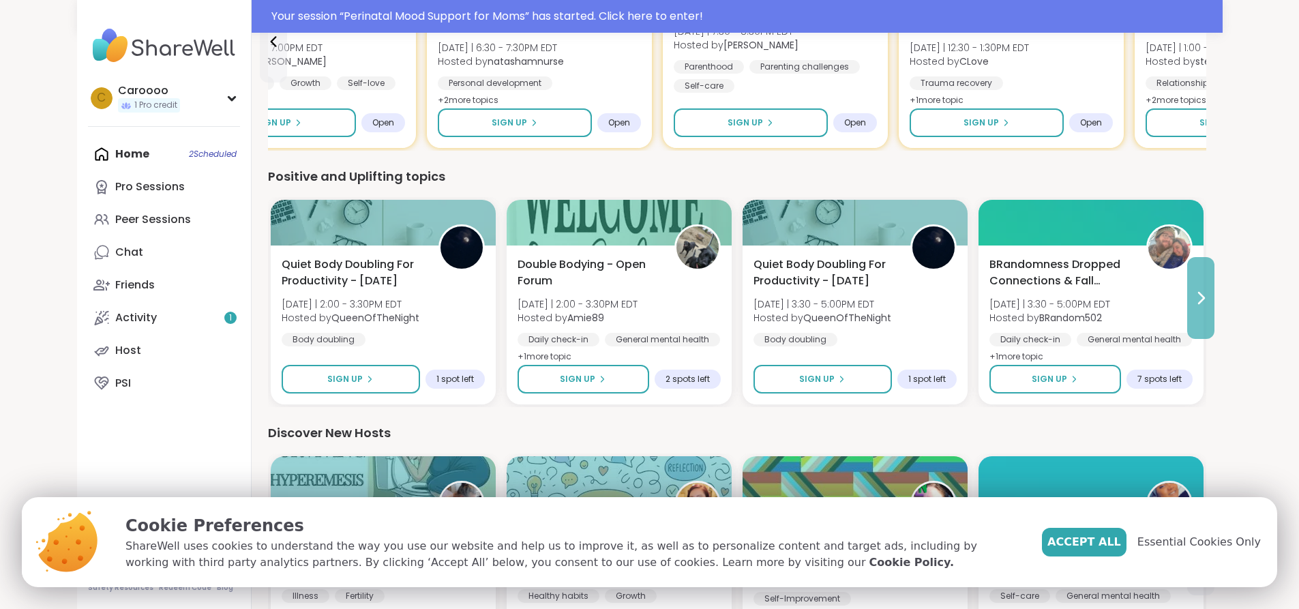
click at [1209, 305] on icon at bounding box center [1201, 298] width 16 height 16
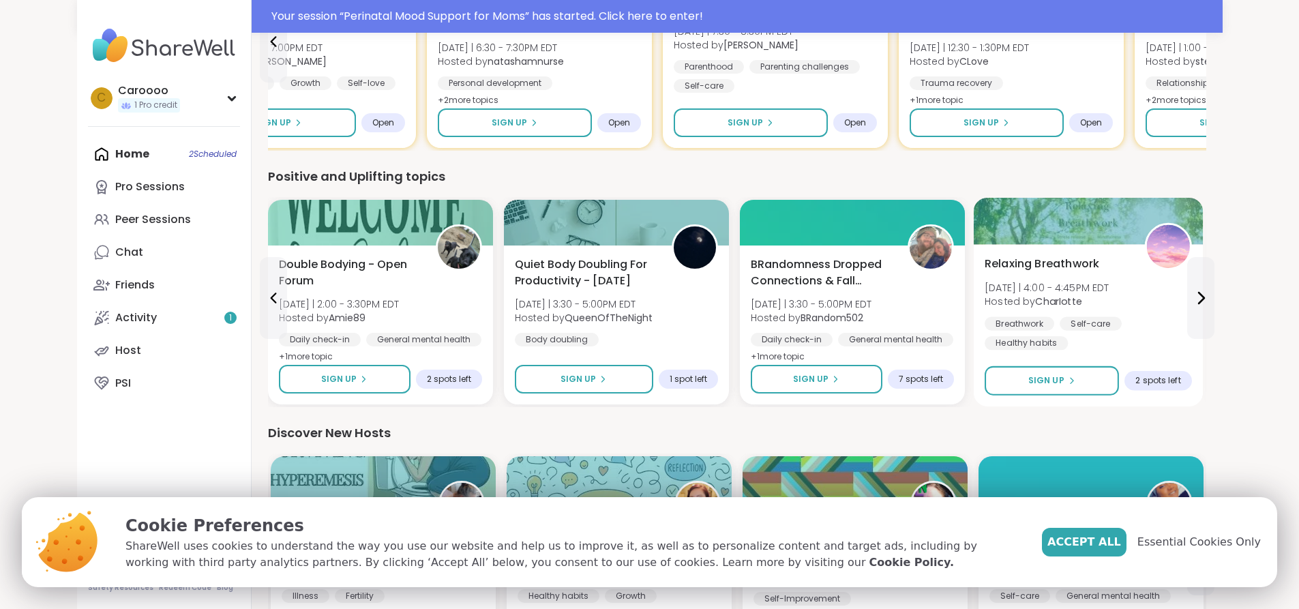
click at [1086, 338] on div "Breathwork Self-care Healthy habits" at bounding box center [1088, 332] width 207 height 33
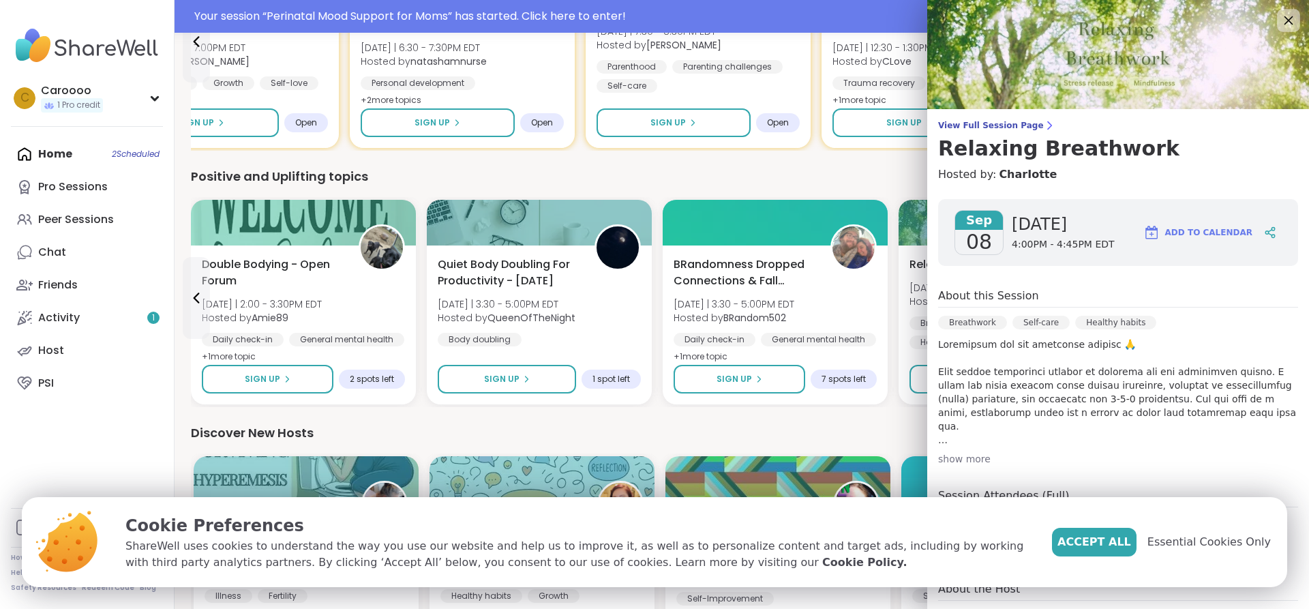
click at [1280, 23] on icon at bounding box center [1288, 20] width 17 height 17
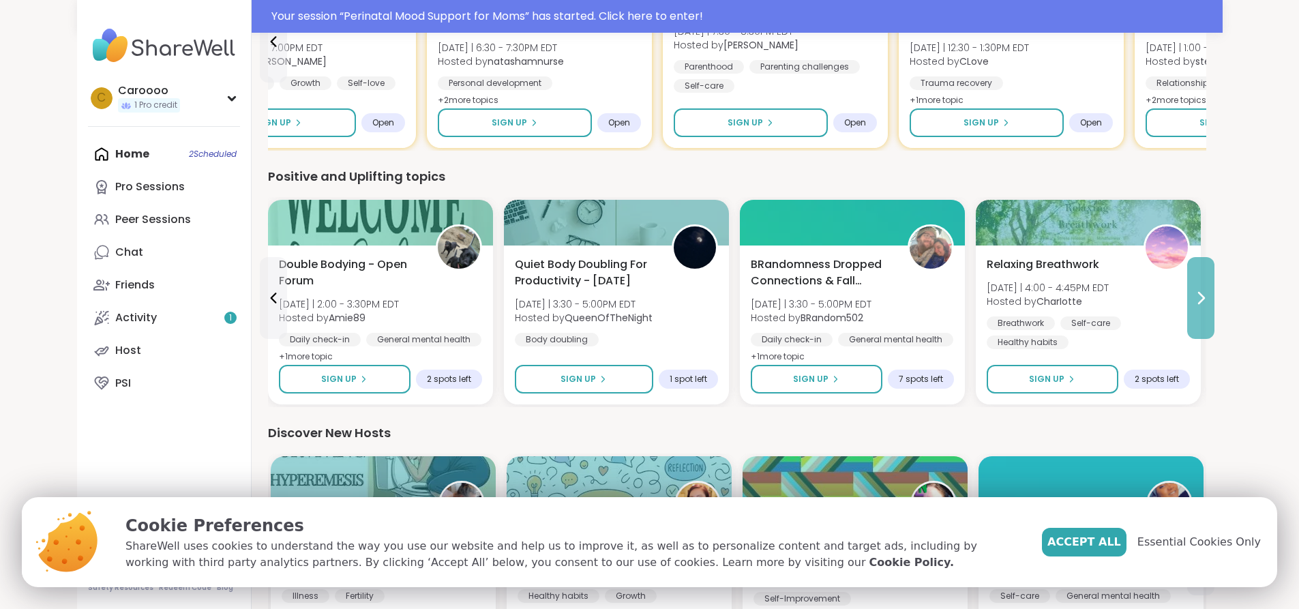
click at [1209, 301] on icon at bounding box center [1201, 298] width 16 height 16
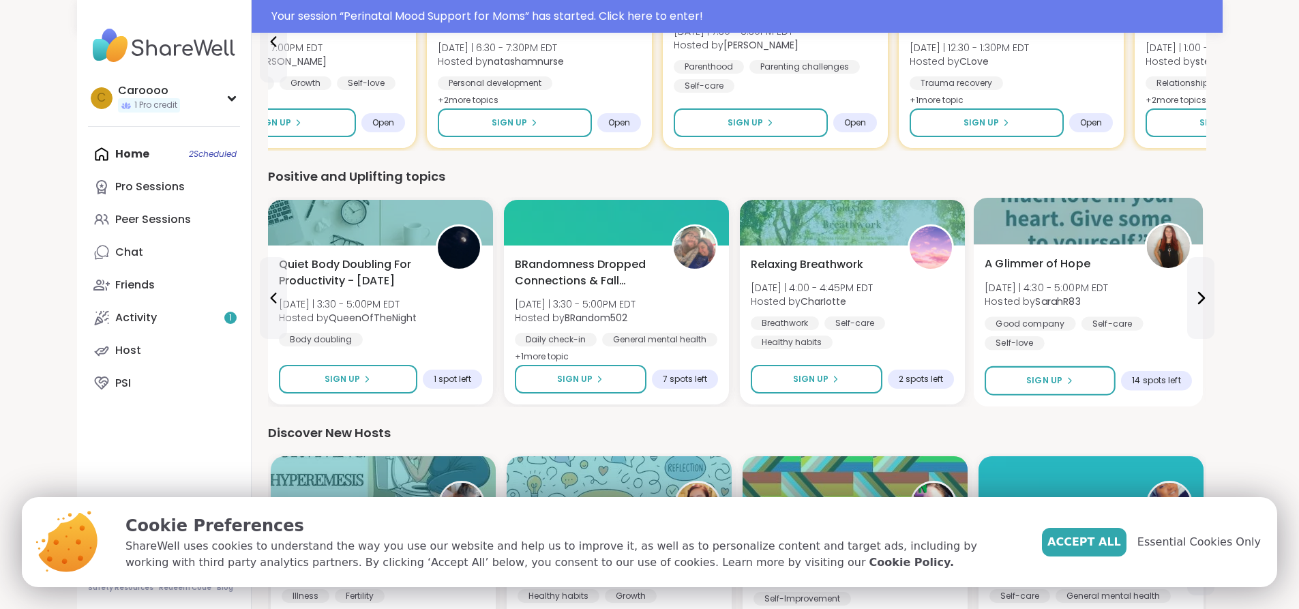
click at [1027, 293] on span "Mon 9/8 | 4:30 - 5:00PM EDT" at bounding box center [1047, 287] width 124 height 14
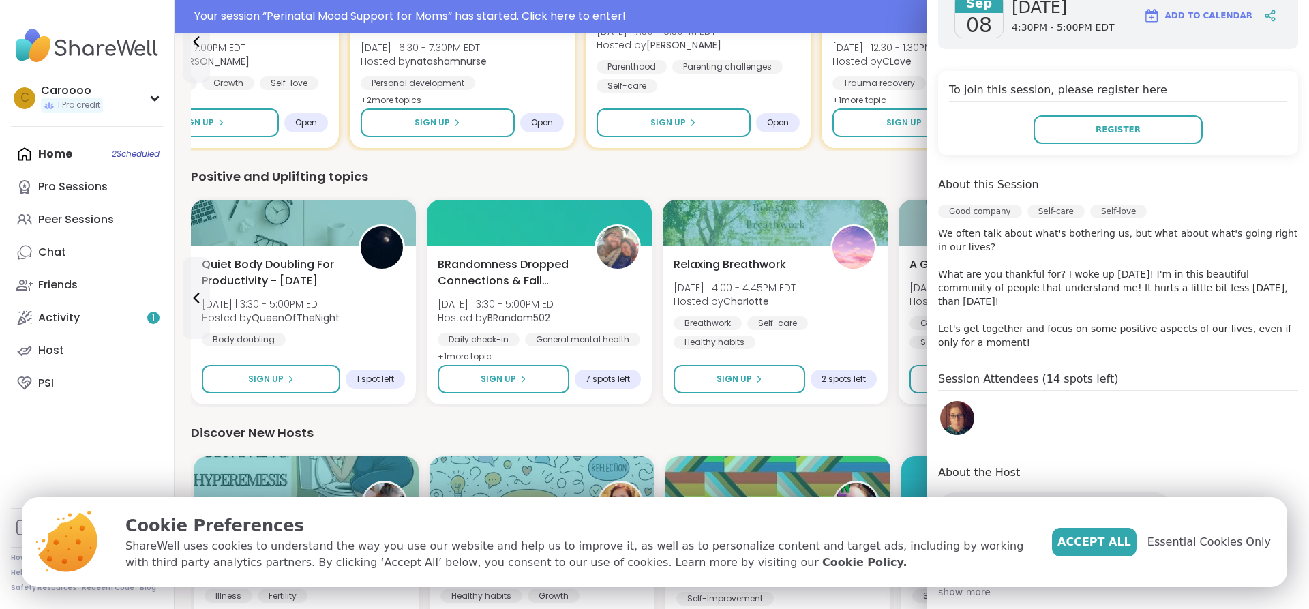
scroll to position [226, 0]
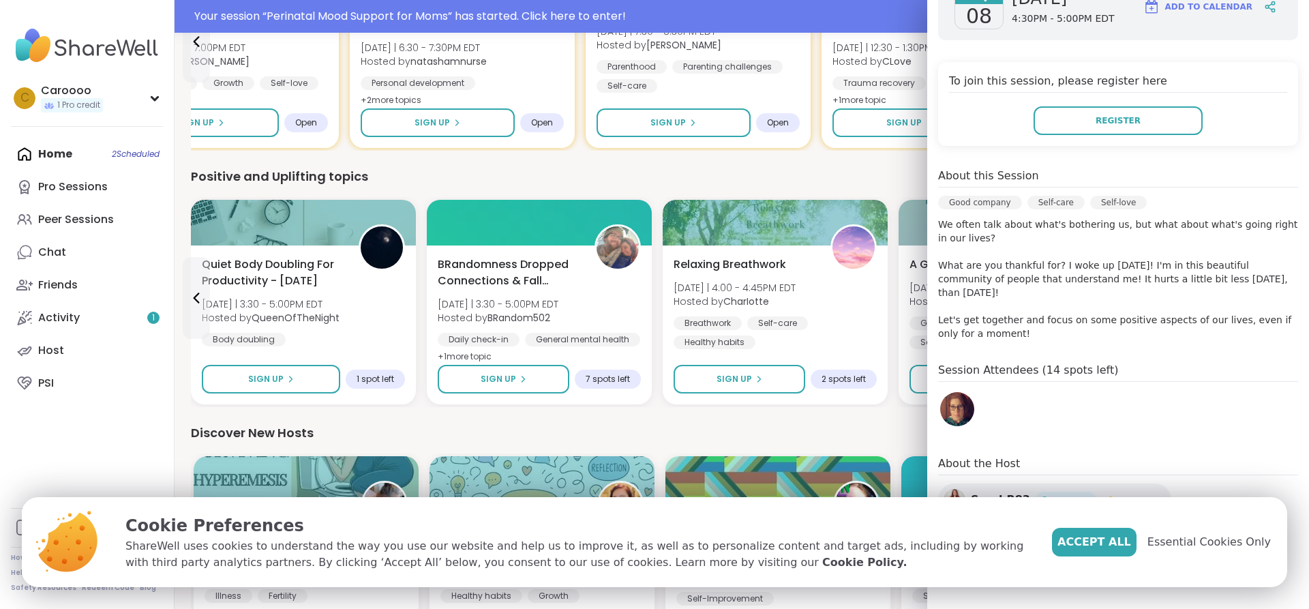
click at [953, 392] on img at bounding box center [957, 409] width 34 height 34
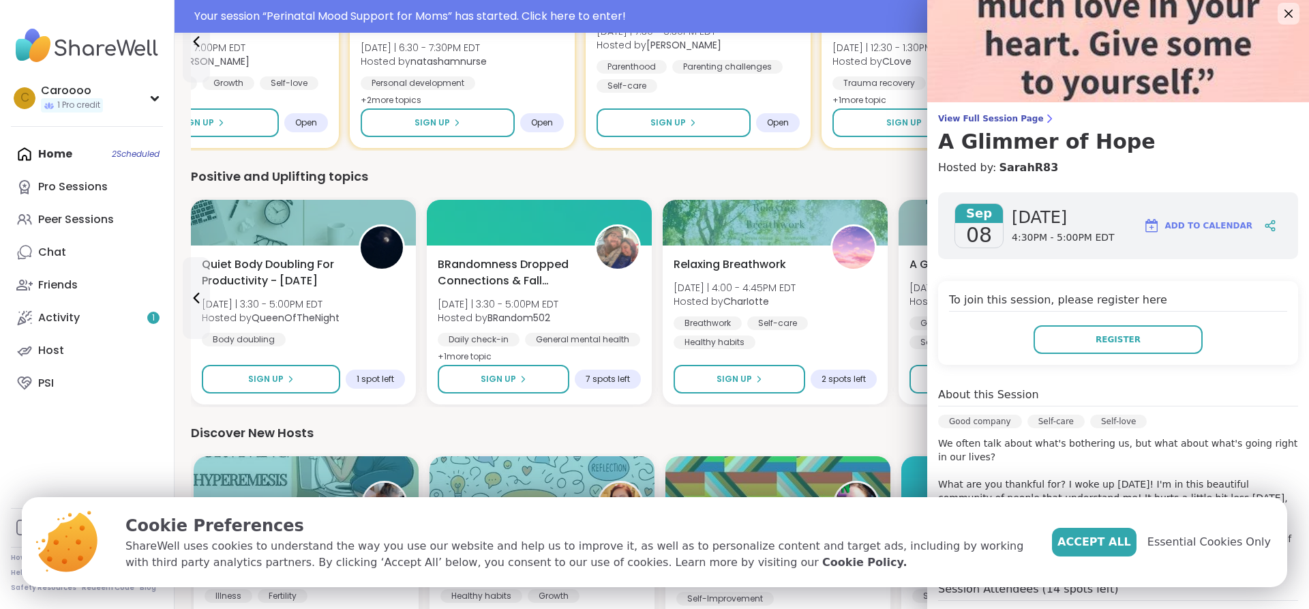
scroll to position [0, 0]
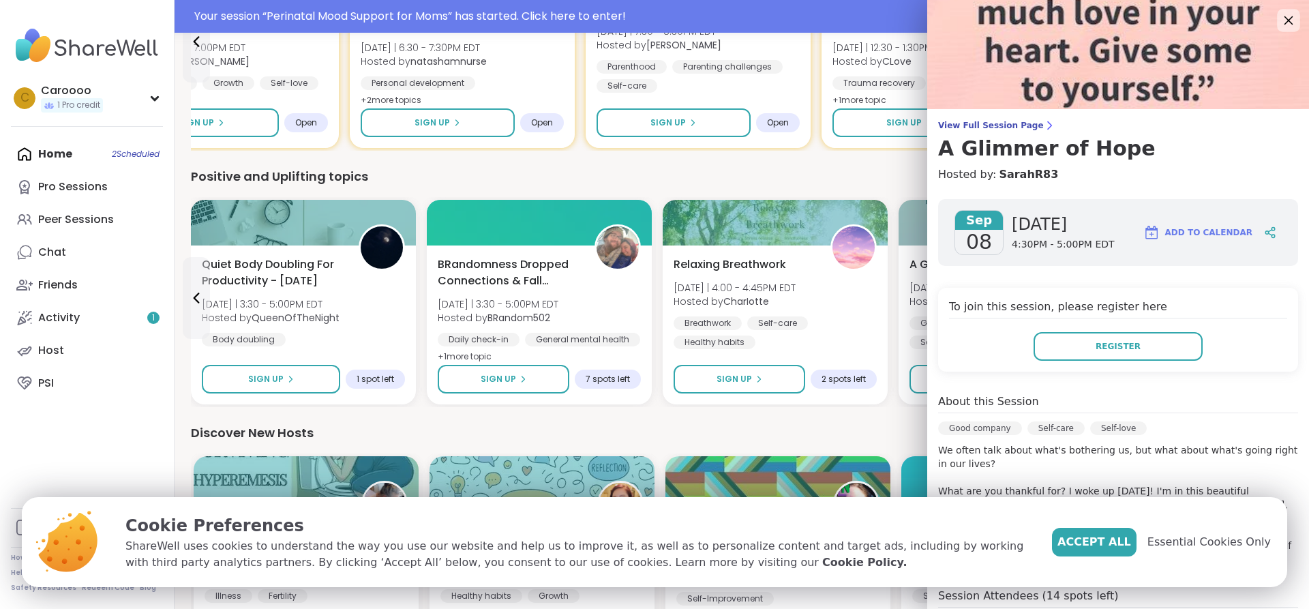
click at [1285, 18] on icon at bounding box center [1289, 20] width 9 height 9
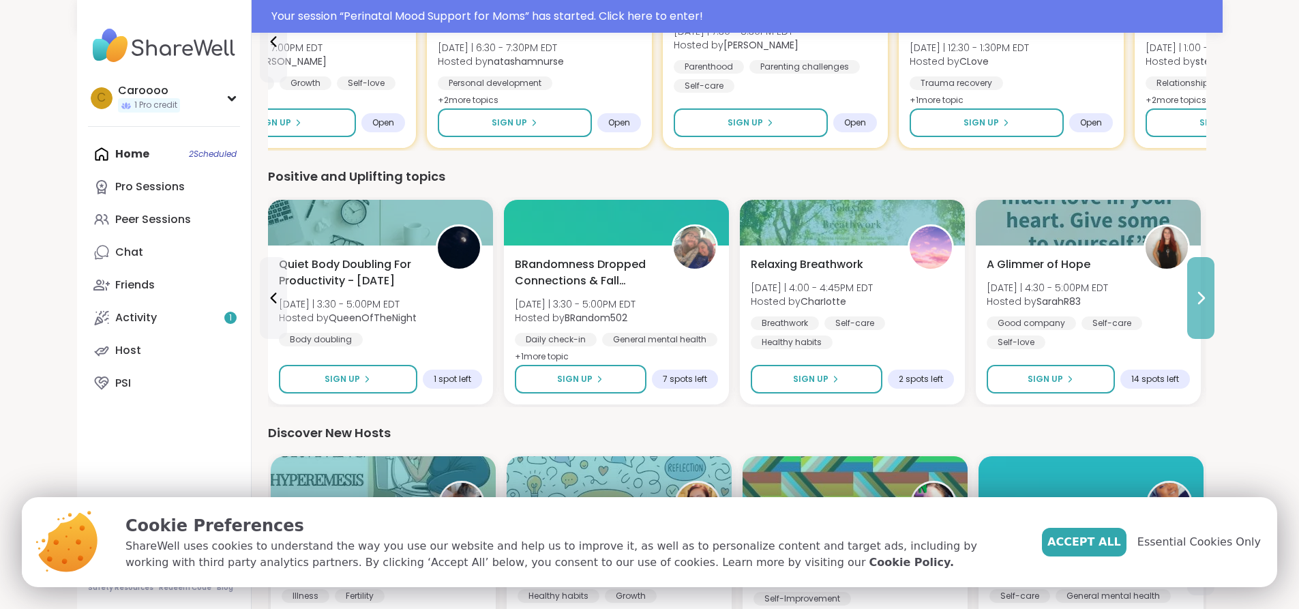
click at [1209, 291] on icon at bounding box center [1201, 298] width 16 height 16
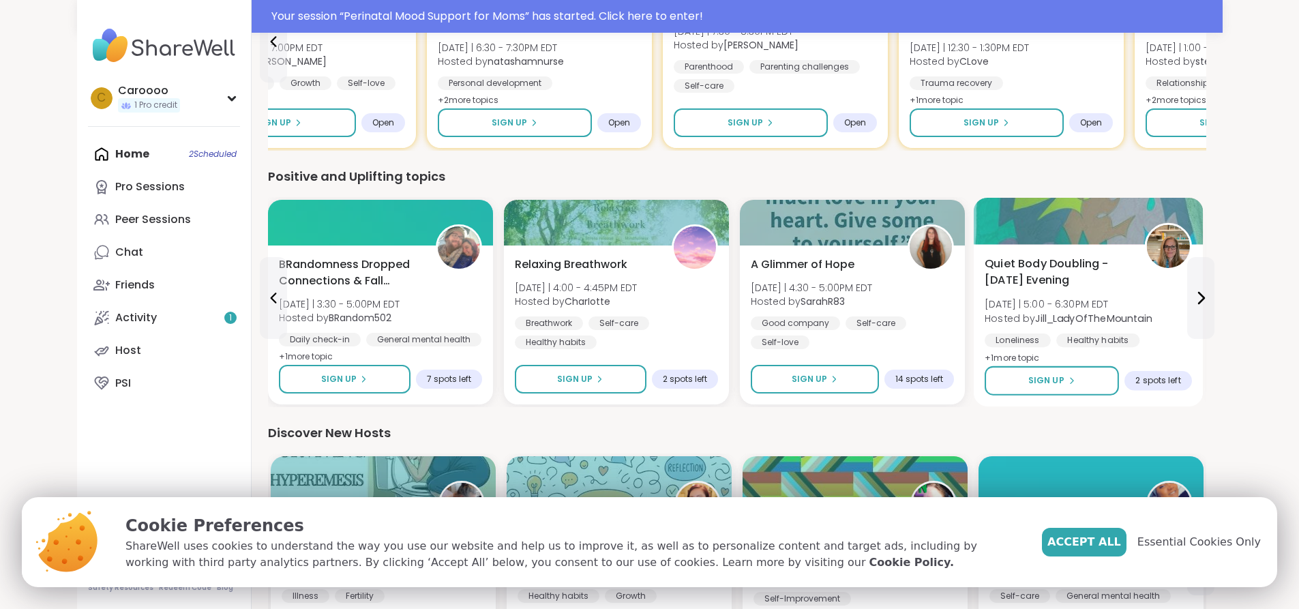
click at [985, 305] on span "Mon 9/8 | 5:00 - 6:30PM EDT" at bounding box center [1069, 304] width 168 height 14
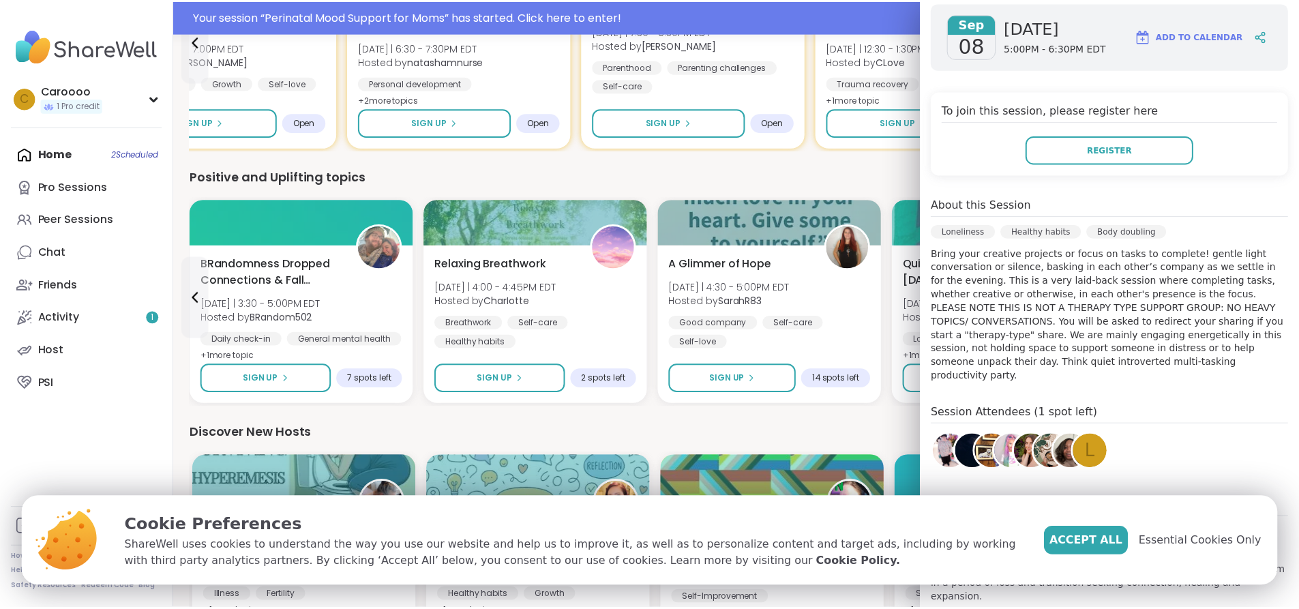
scroll to position [223, 0]
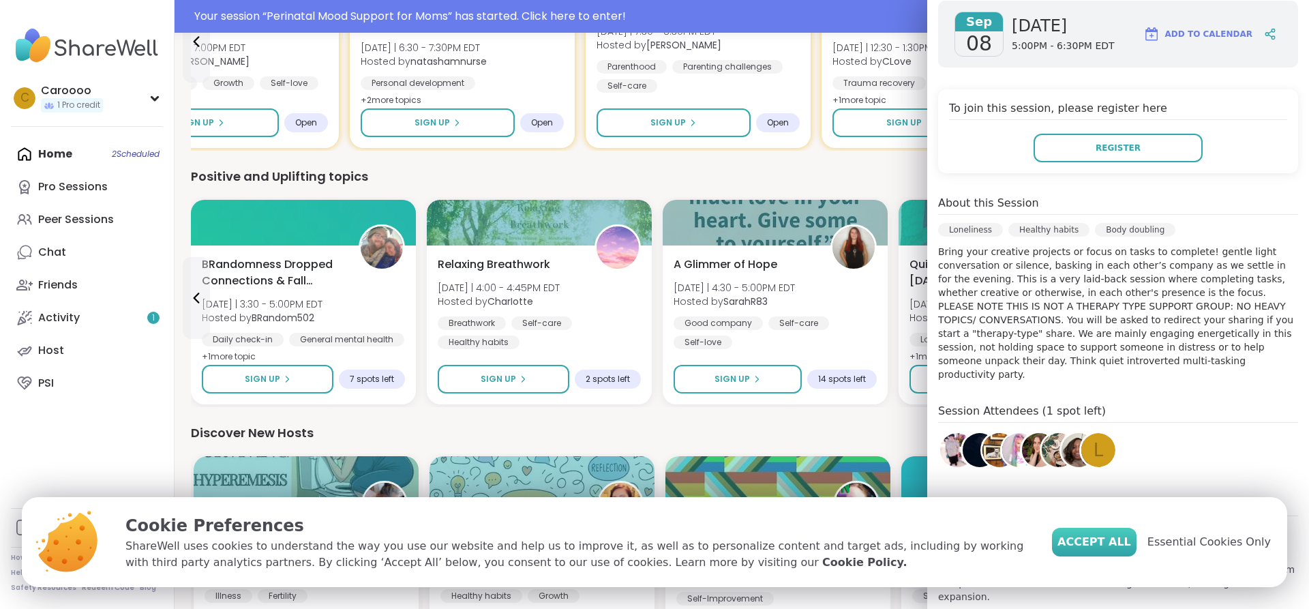
click at [1111, 548] on span "Accept All" at bounding box center [1095, 542] width 74 height 16
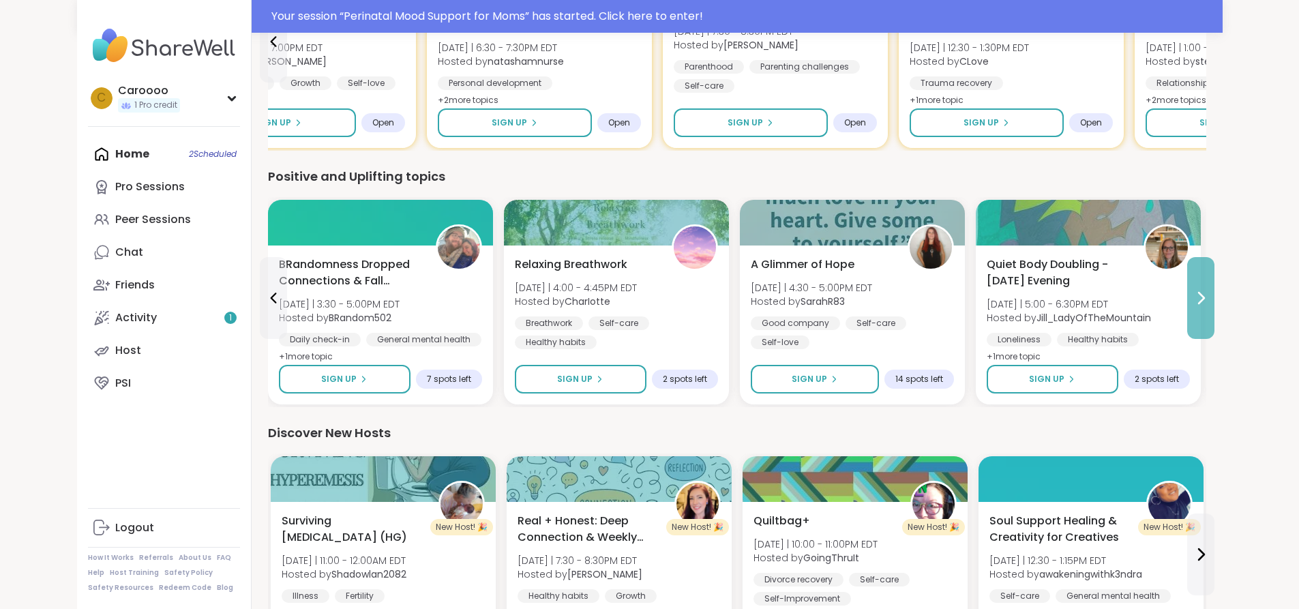
click at [1214, 321] on button at bounding box center [1200, 298] width 27 height 82
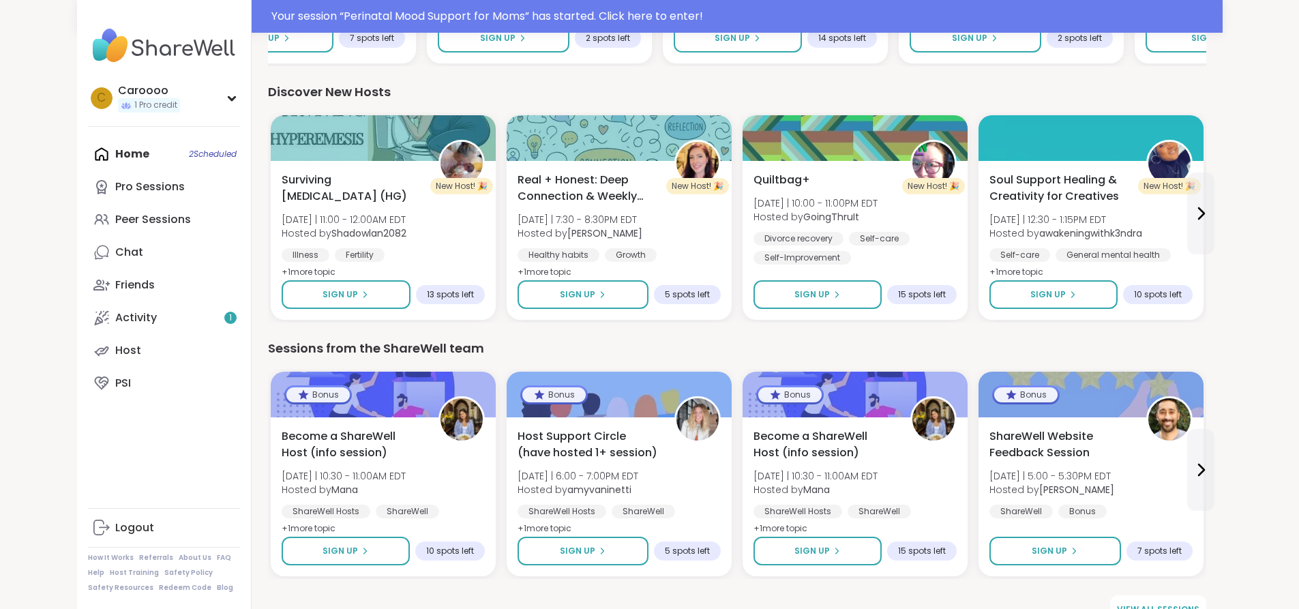
scroll to position [1461, 0]
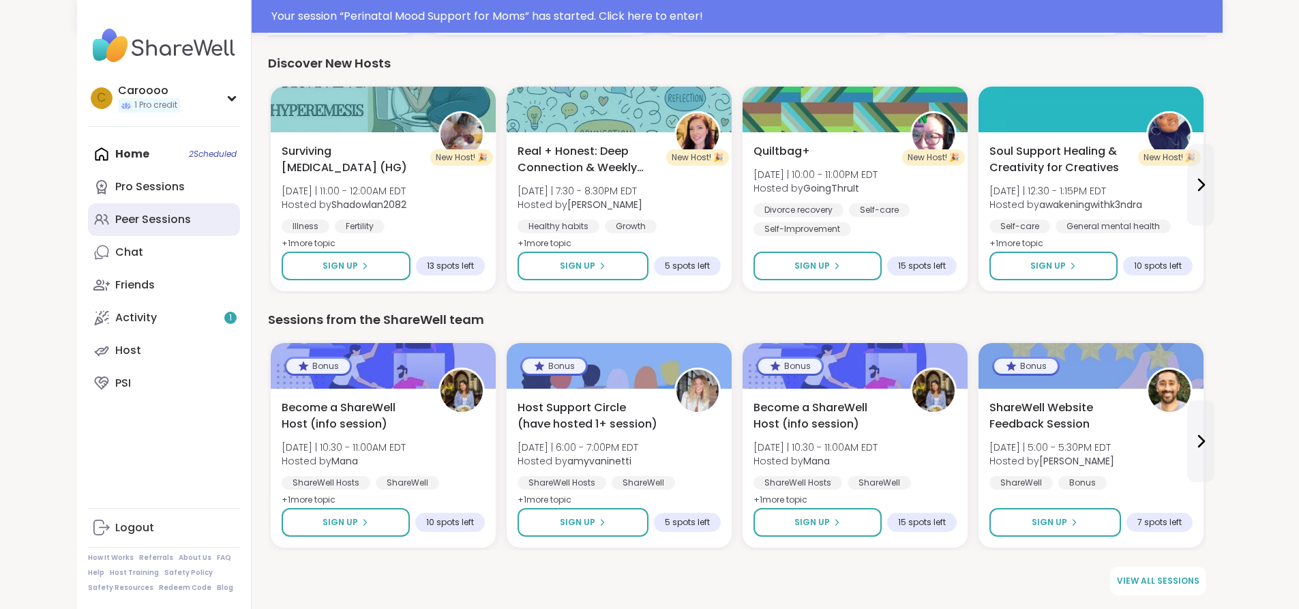
click at [115, 218] on div "Peer Sessions" at bounding box center [153, 219] width 76 height 15
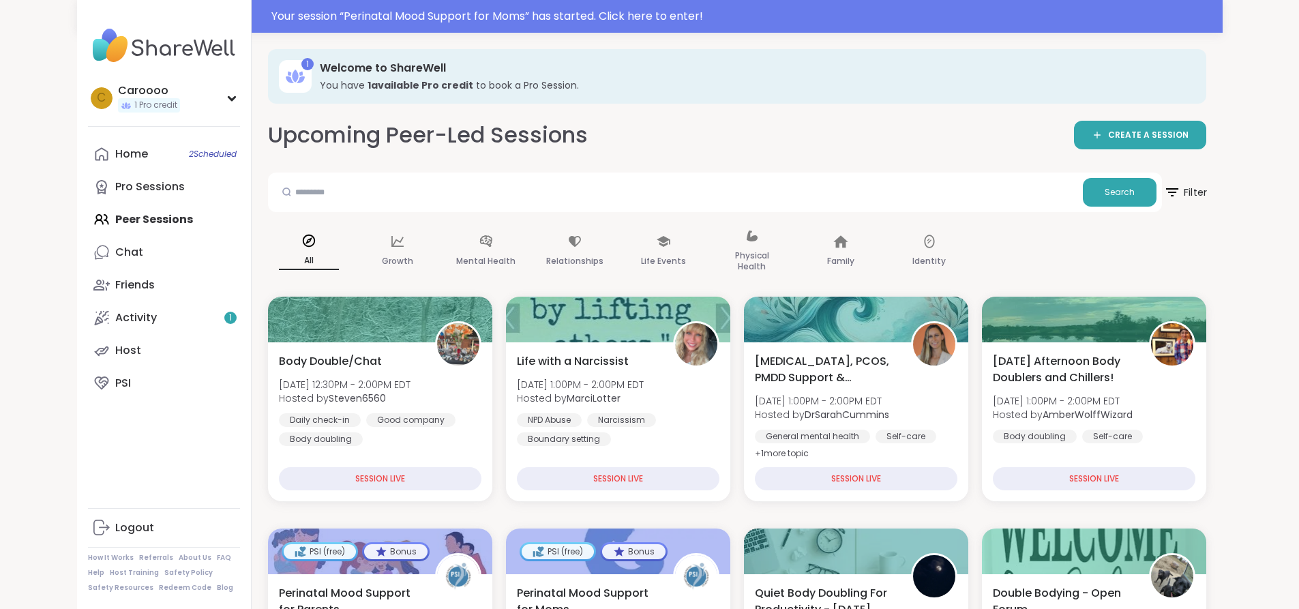
click at [1207, 190] on span "Filter" at bounding box center [1185, 192] width 44 height 34
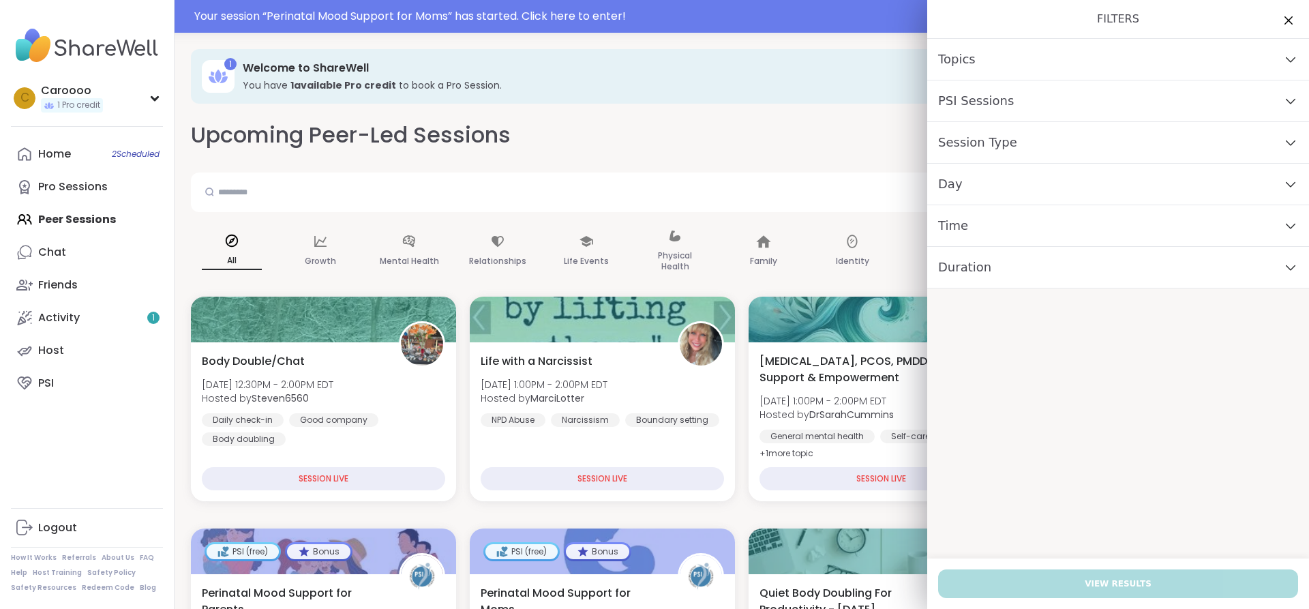
click at [1120, 178] on div "Day" at bounding box center [1118, 185] width 382 height 42
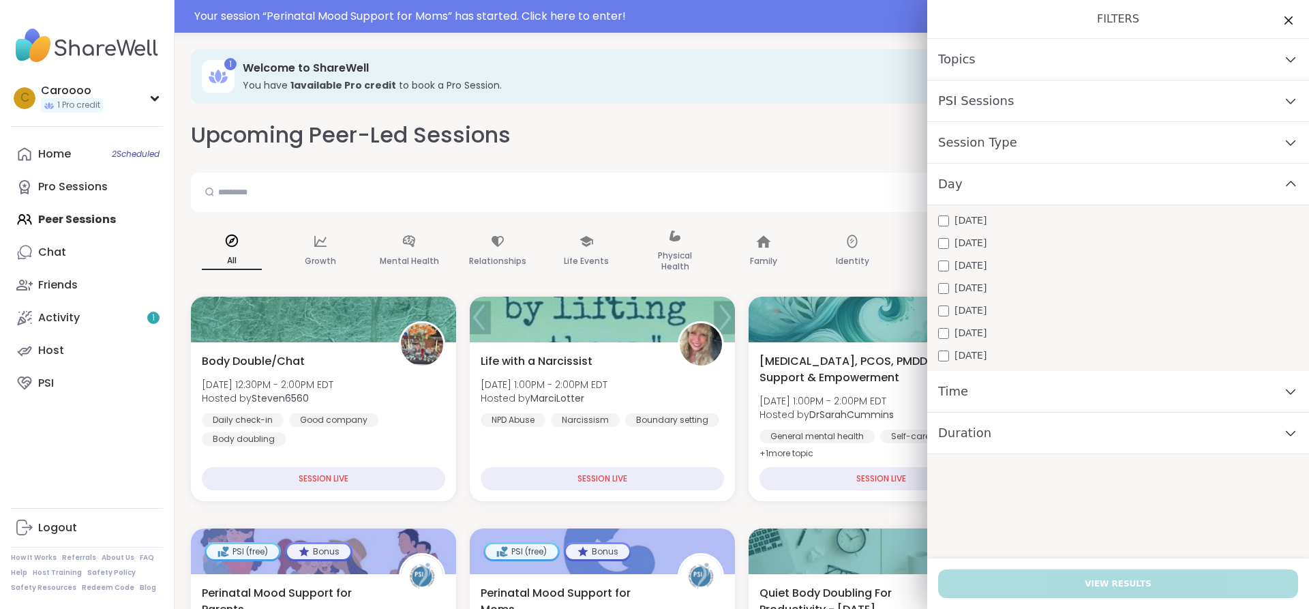
click at [967, 218] on span "Monday" at bounding box center [971, 220] width 32 height 14
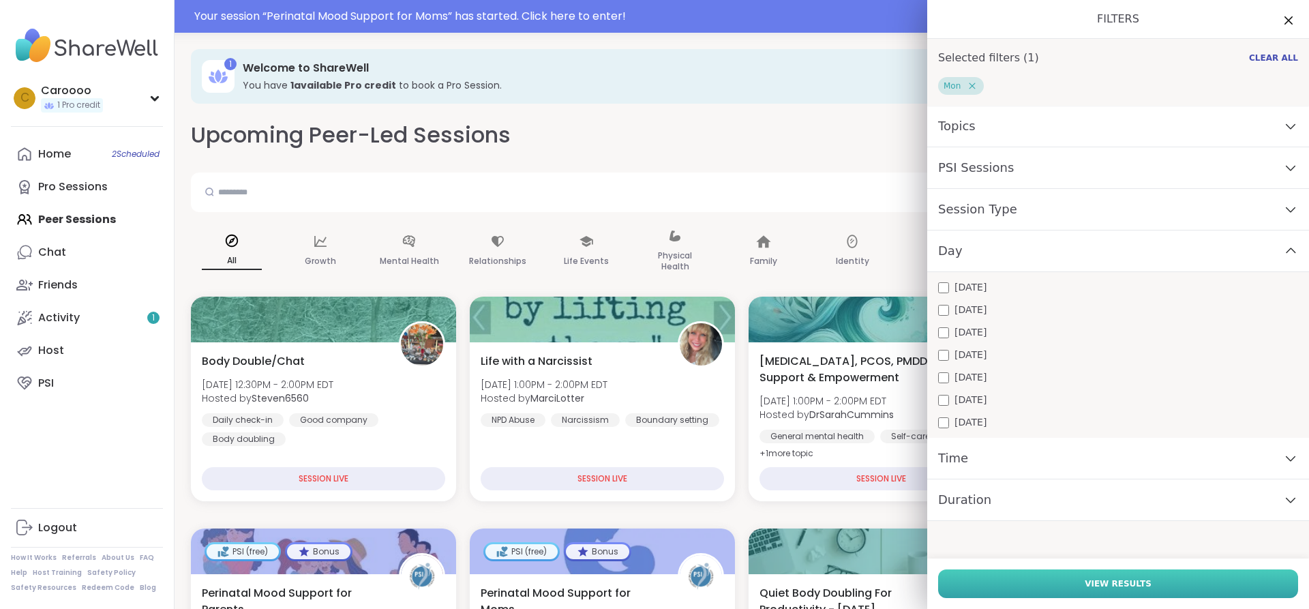
click at [1107, 580] on span "View Results" at bounding box center [1118, 584] width 67 height 12
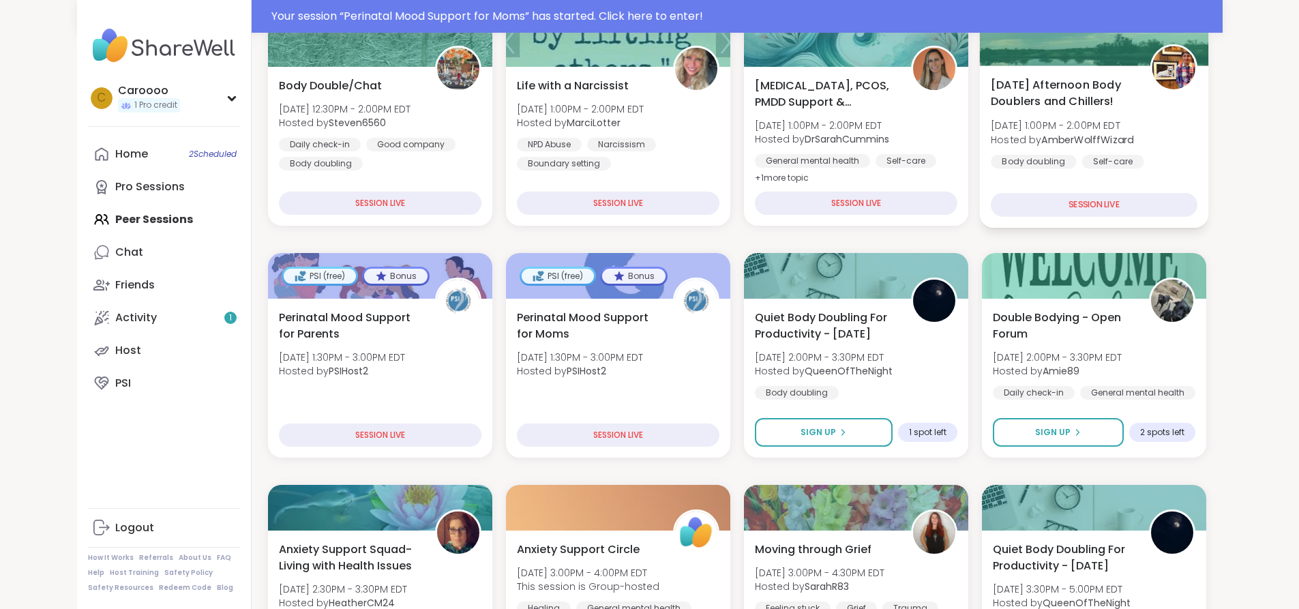
scroll to position [341, 0]
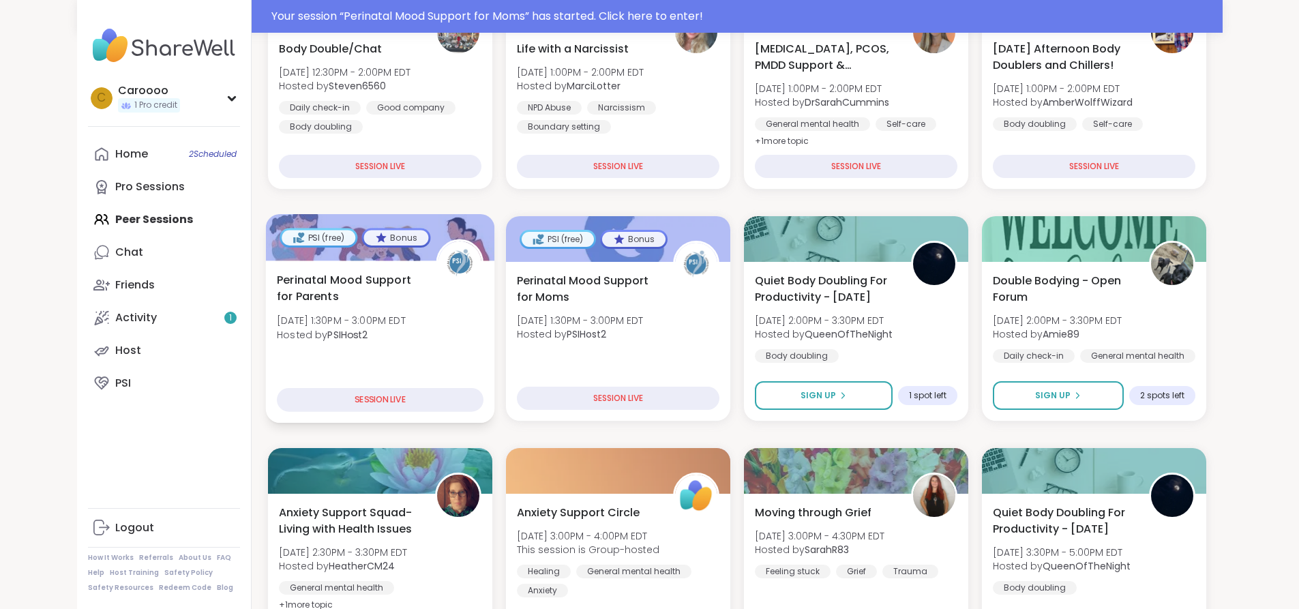
click at [380, 305] on span "Perinatal Mood Support for Parents" at bounding box center [349, 287] width 144 height 33
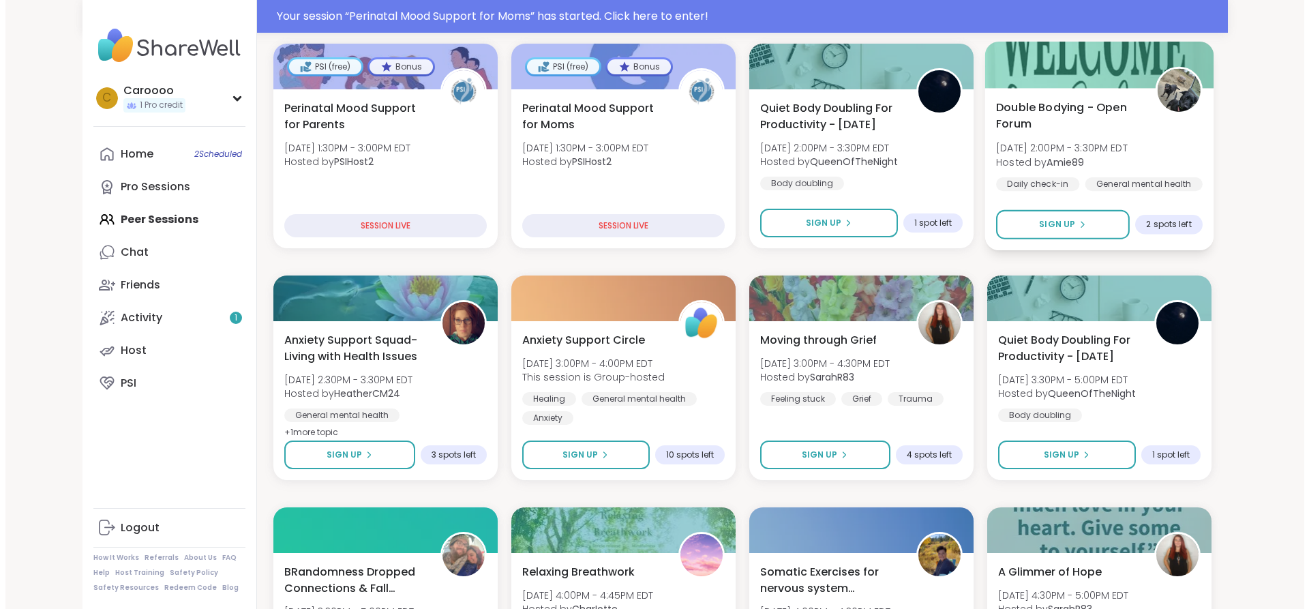
scroll to position [545, 0]
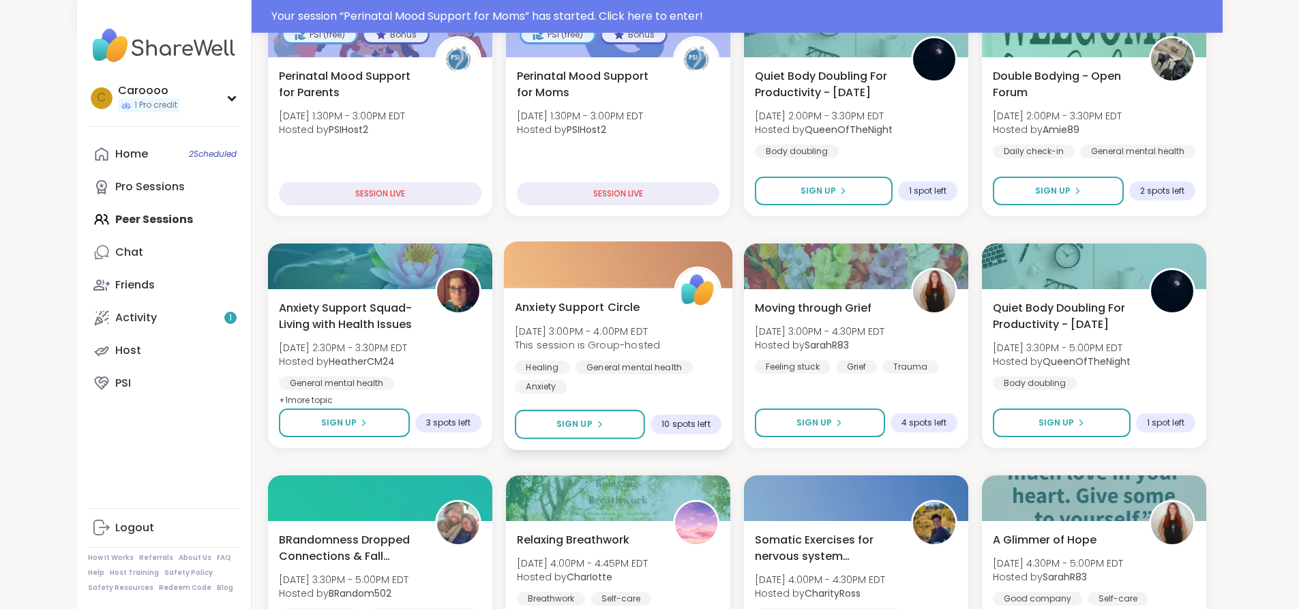
click at [604, 318] on div "Anxiety Support Circle Mon, Sep 08 | 3:00PM - 4:00PM EDT This session is Group-…" at bounding box center [618, 346] width 207 height 95
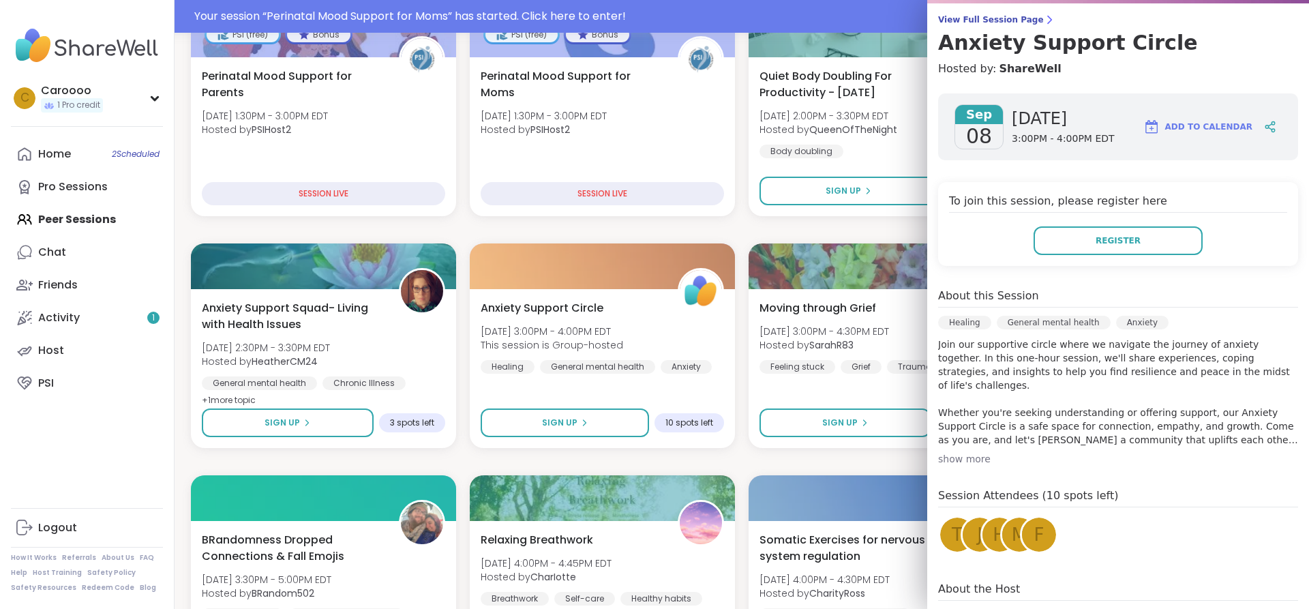
scroll to position [136, 0]
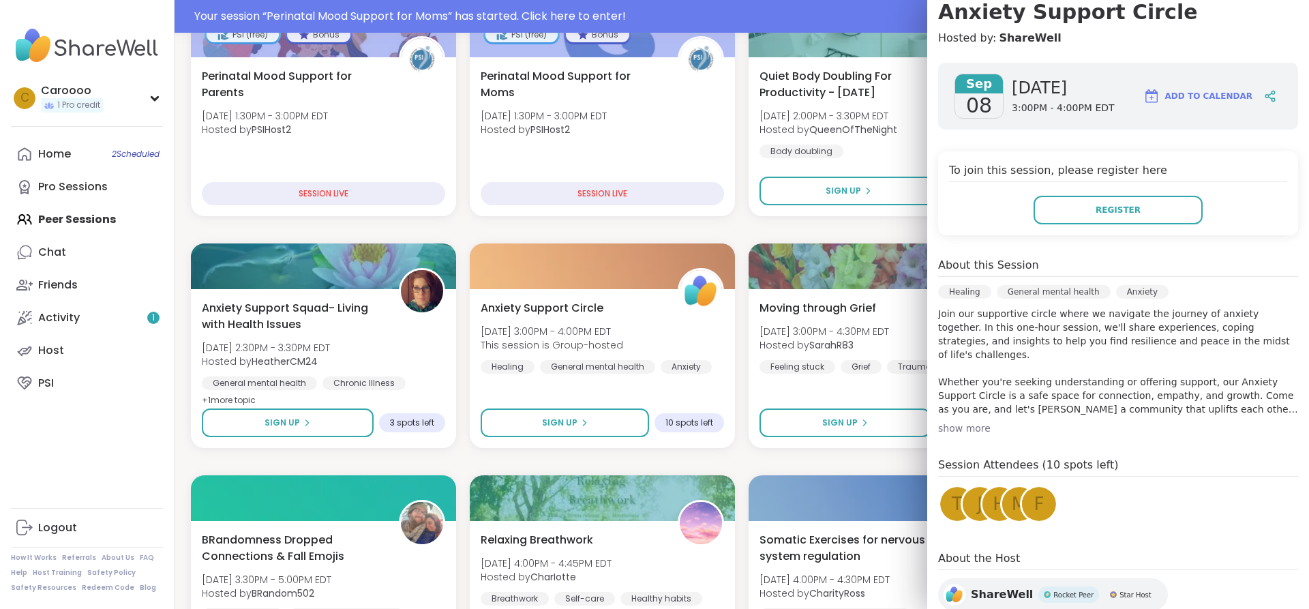
click at [950, 428] on div "show more" at bounding box center [1118, 428] width 360 height 14
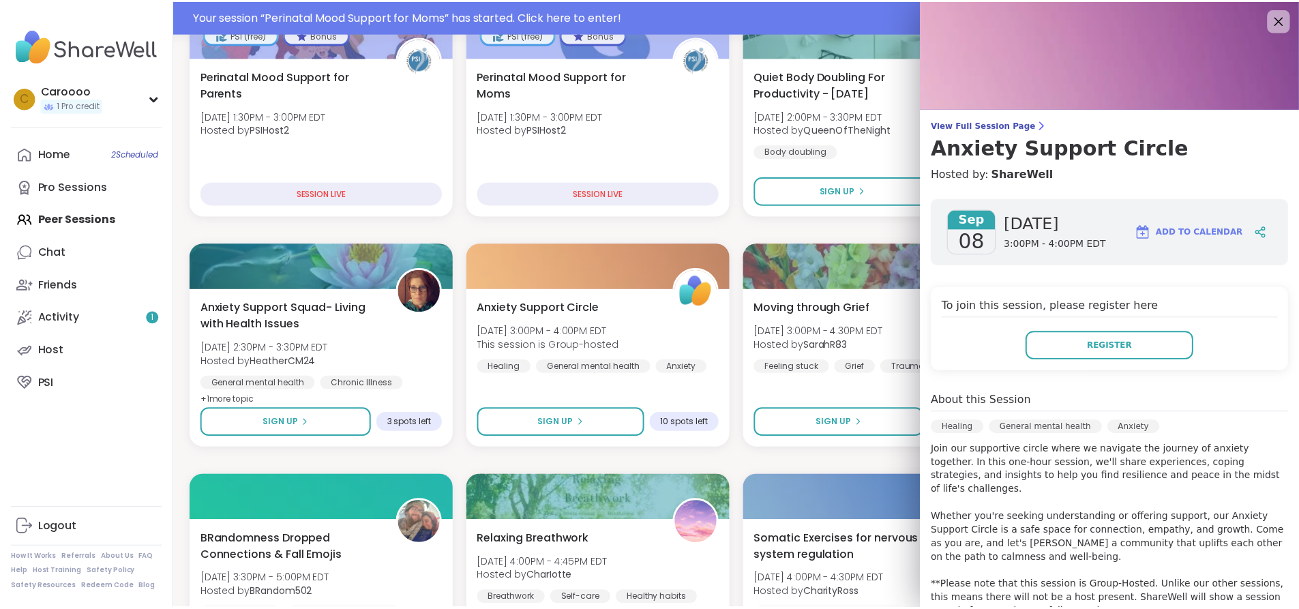
scroll to position [0, 0]
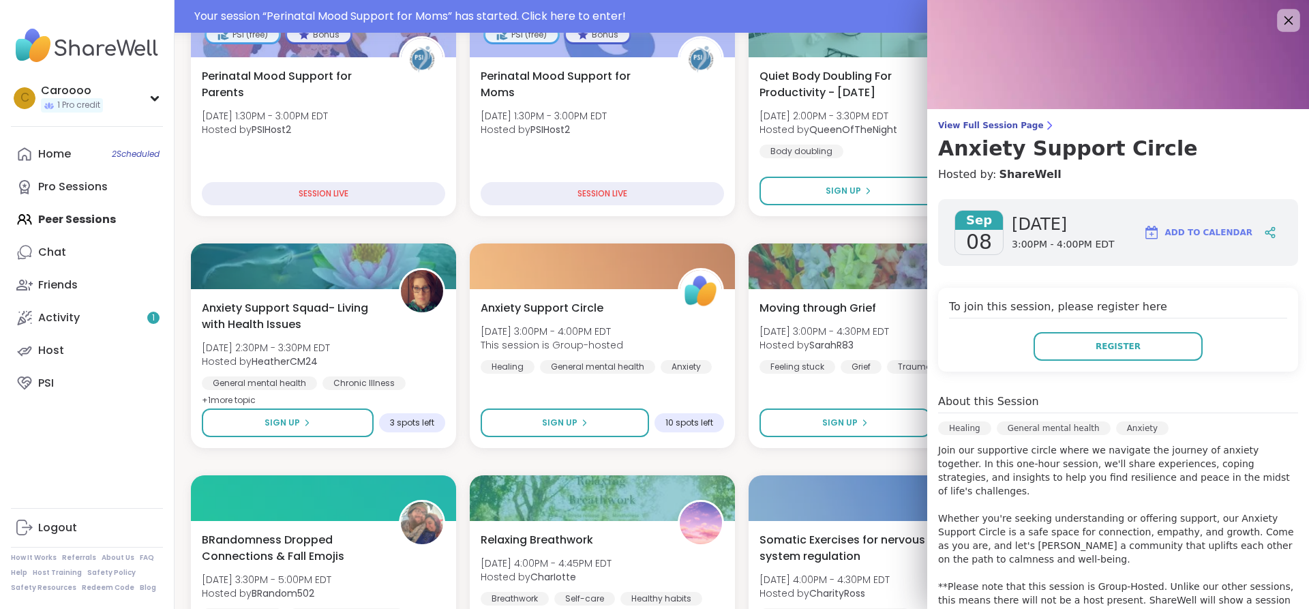
click at [1280, 23] on icon at bounding box center [1288, 20] width 17 height 17
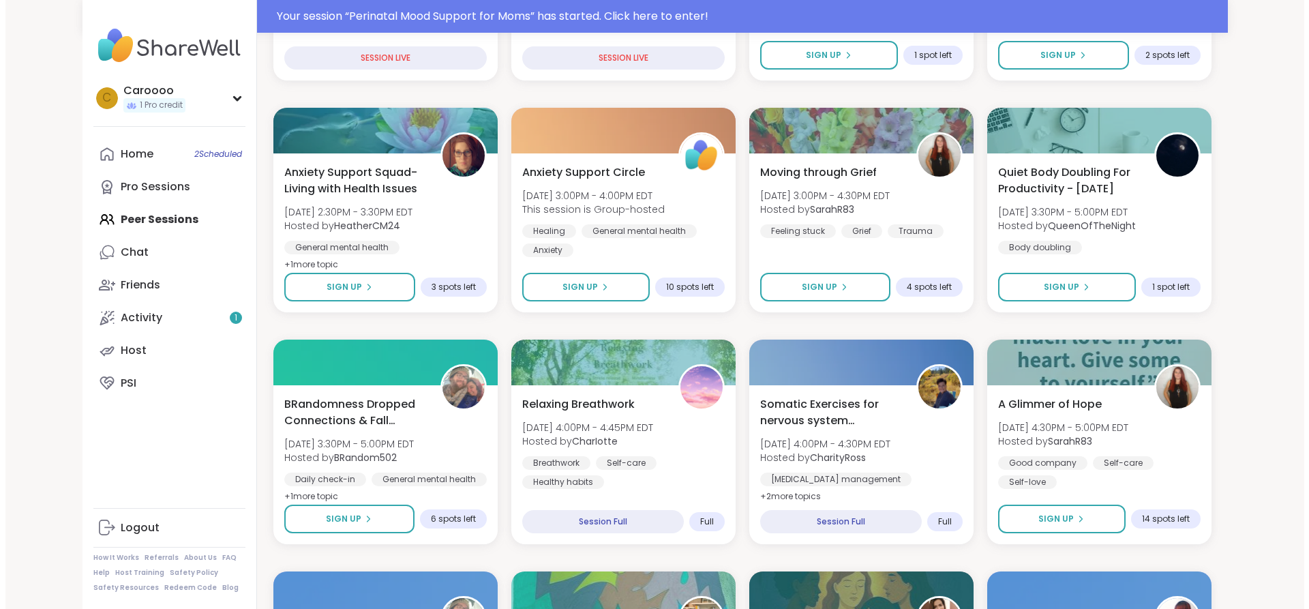
scroll to position [682, 0]
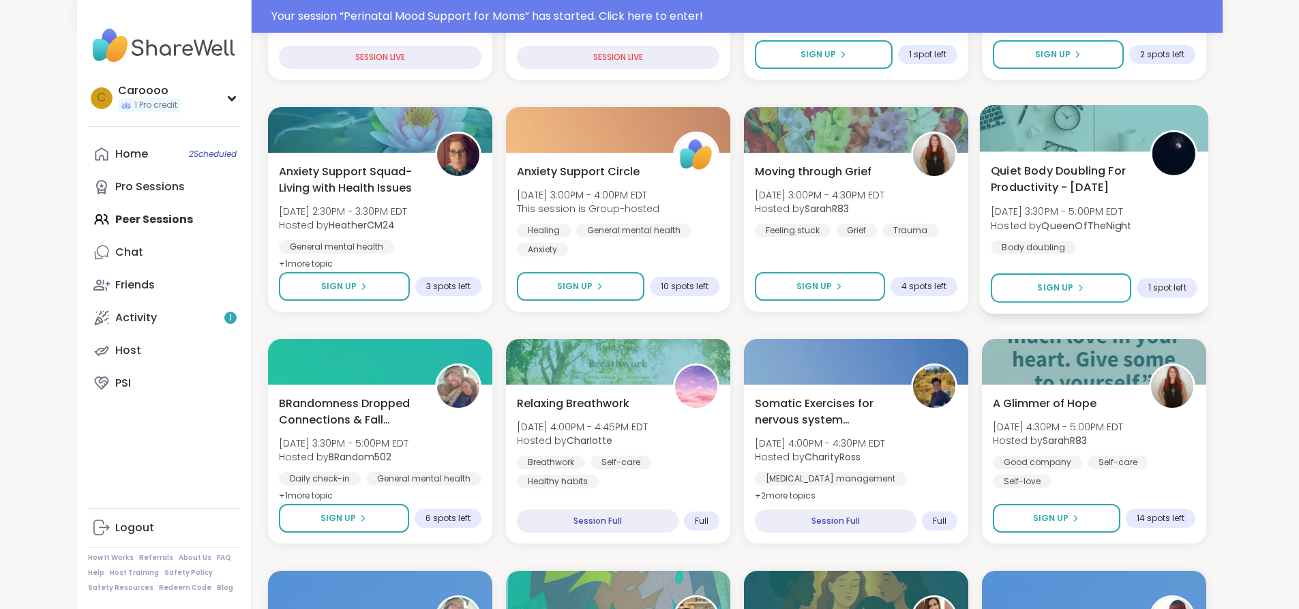
click at [1197, 296] on div "1 spot left" at bounding box center [1167, 288] width 61 height 20
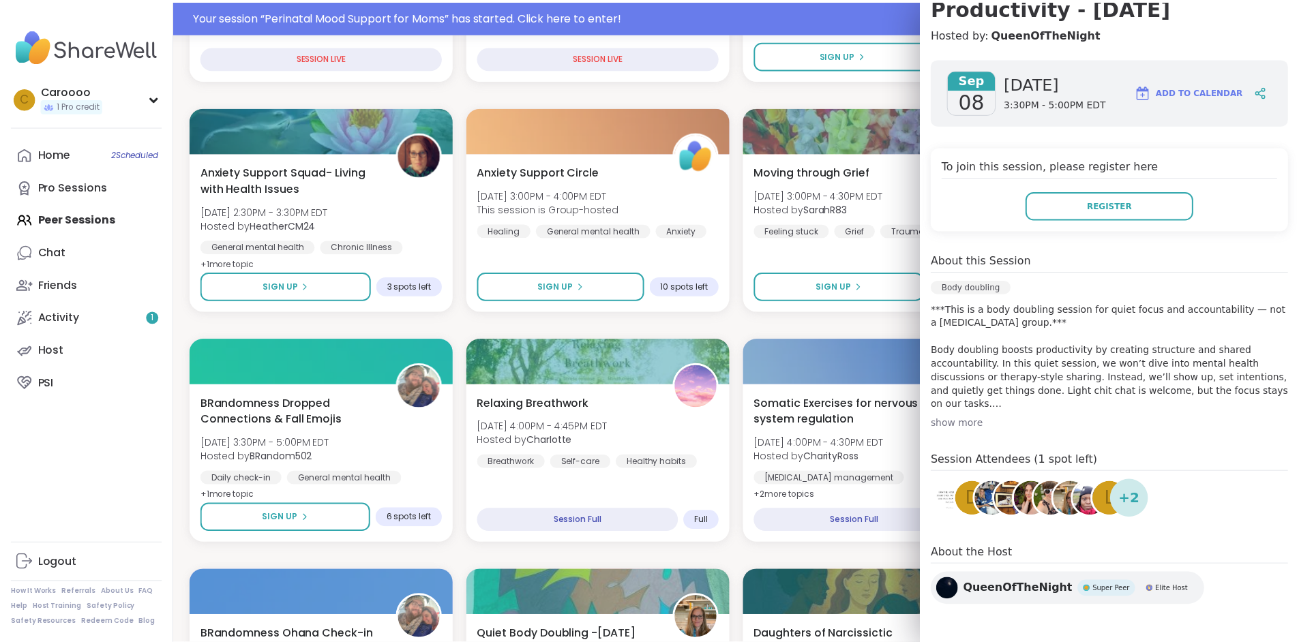
scroll to position [0, 0]
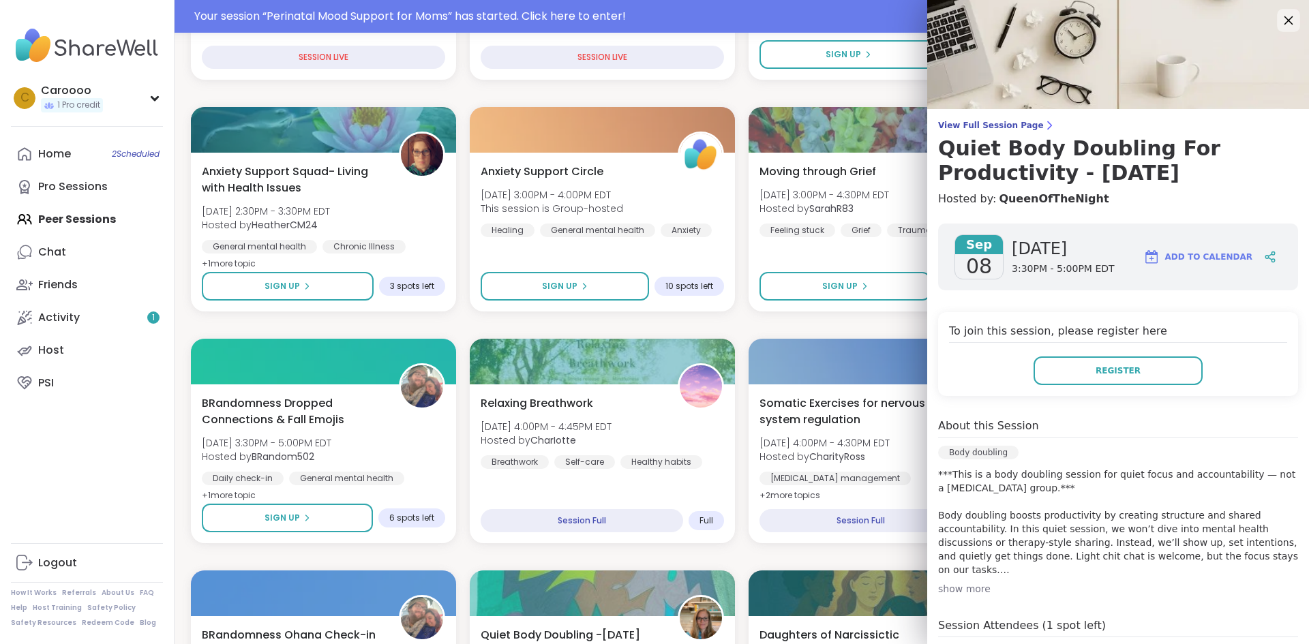
click at [1280, 20] on icon at bounding box center [1288, 20] width 17 height 17
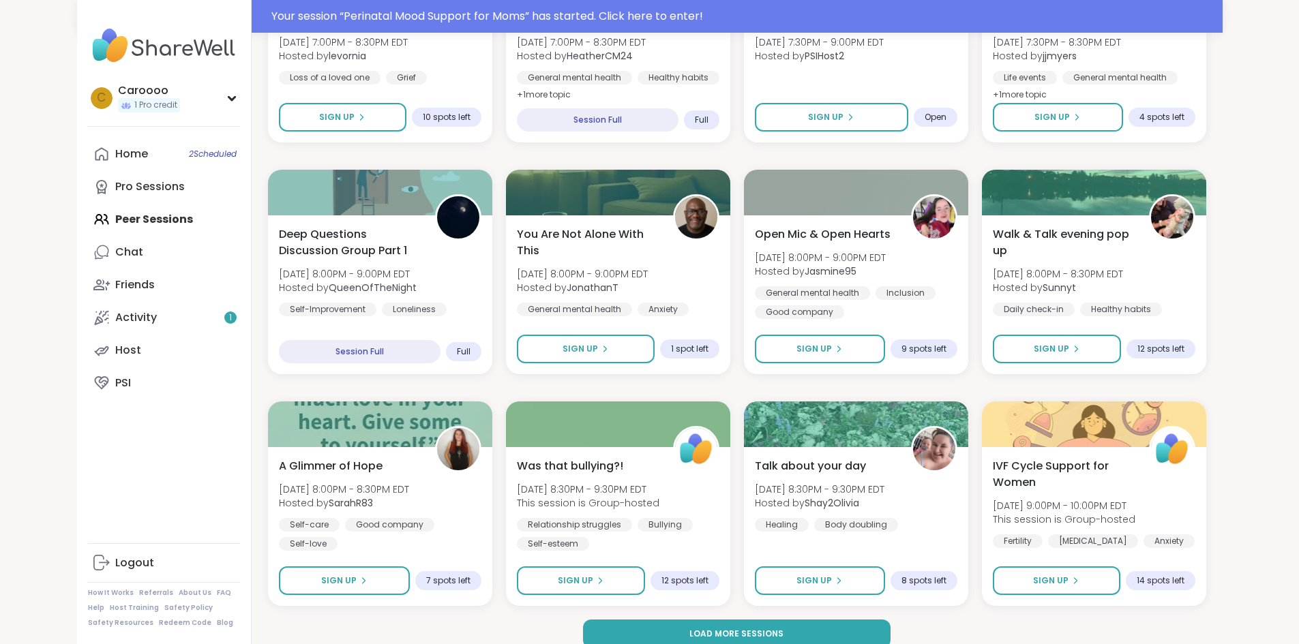
scroll to position [1796, 0]
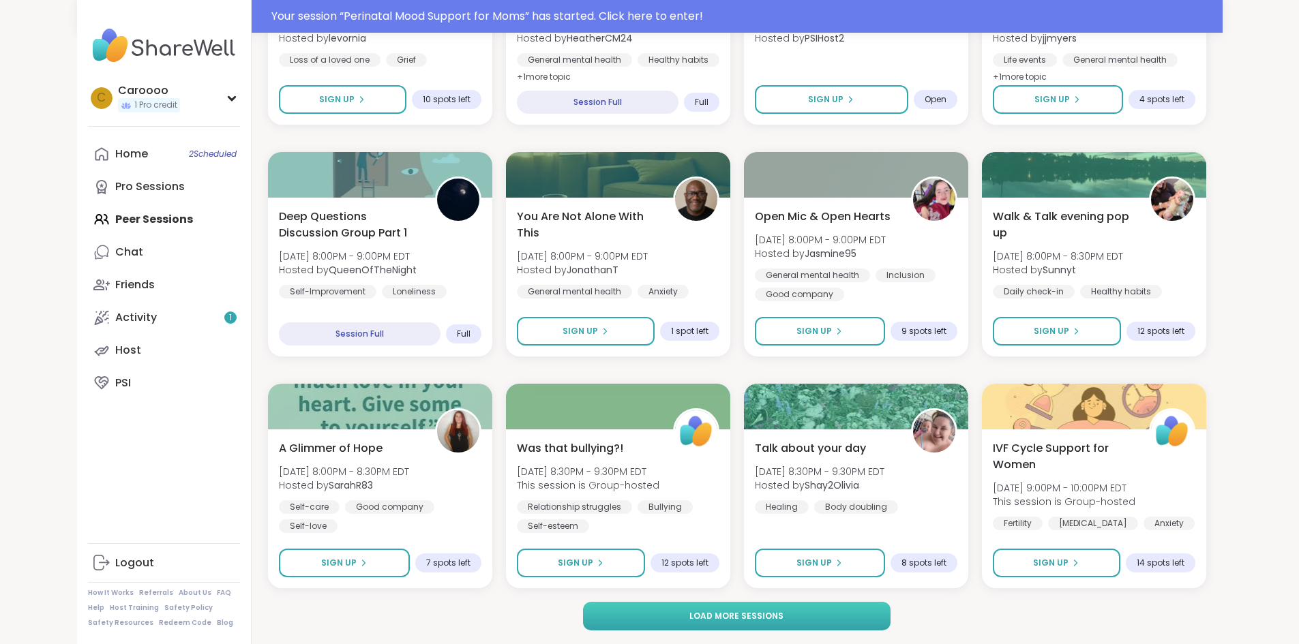
click at [791, 608] on button "Load more sessions" at bounding box center [737, 616] width 308 height 29
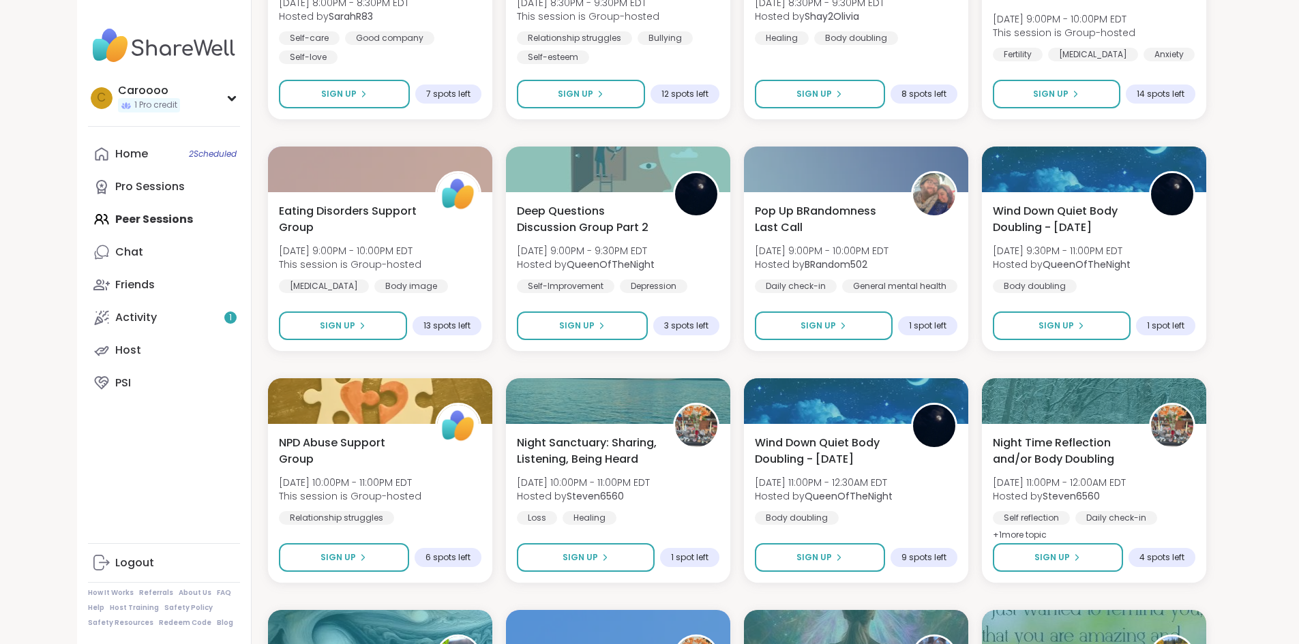
scroll to position [2200, 0]
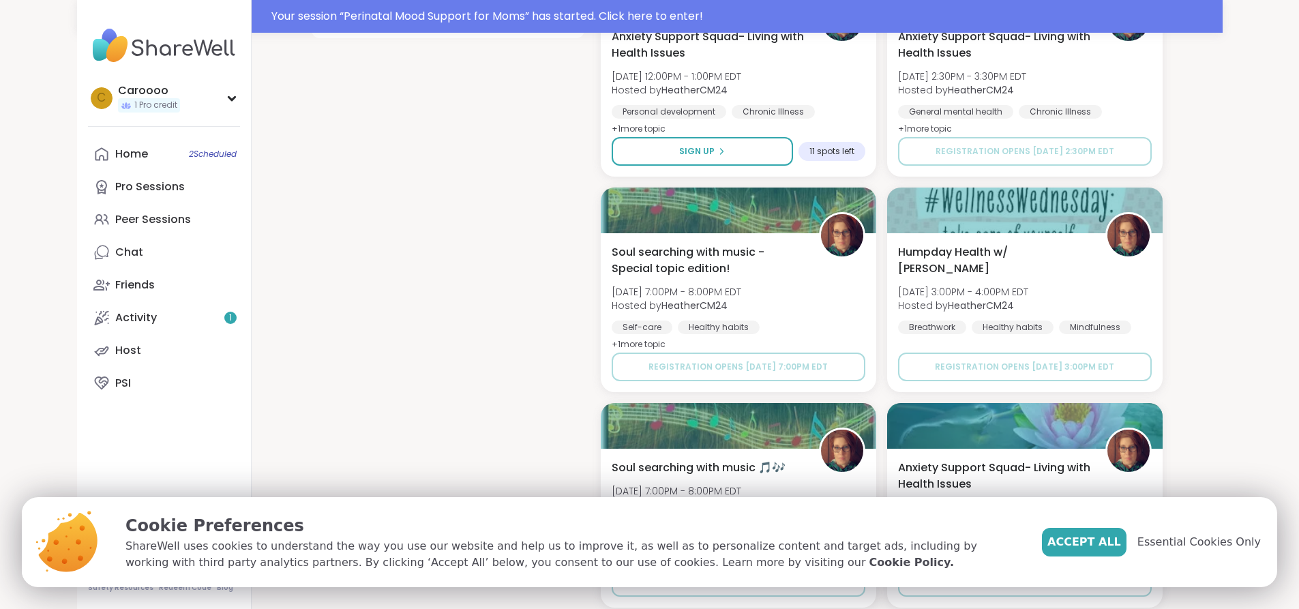
scroll to position [1159, 0]
